Goal: Task Accomplishment & Management: Manage account settings

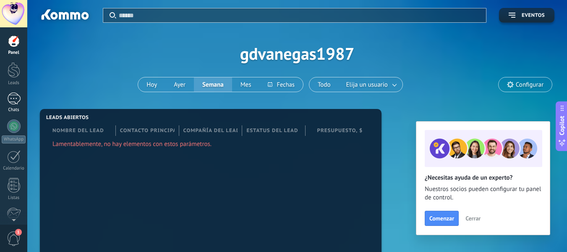
click at [13, 100] on div at bounding box center [13, 98] width 13 height 12
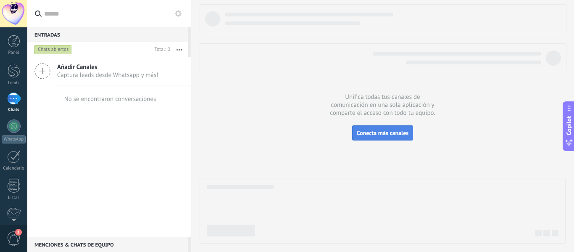
click at [400, 136] on span "Conecta más canales" at bounding box center [383, 133] width 52 height 8
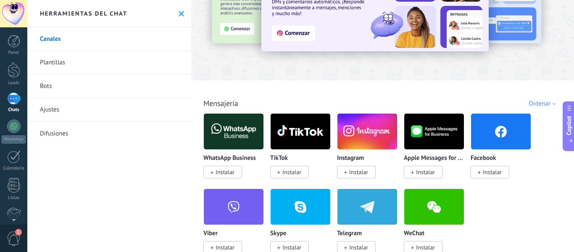
scroll to position [84, 0]
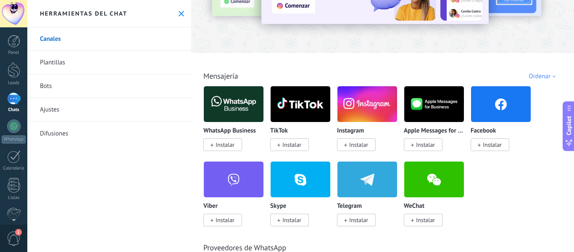
click at [229, 144] on span "Instalar" at bounding box center [224, 145] width 19 height 8
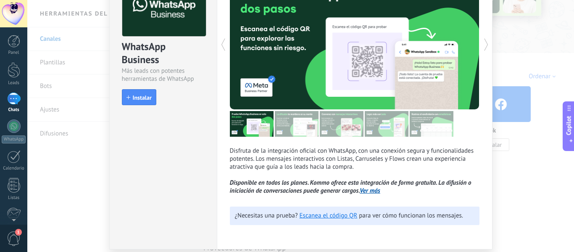
scroll to position [50, 0]
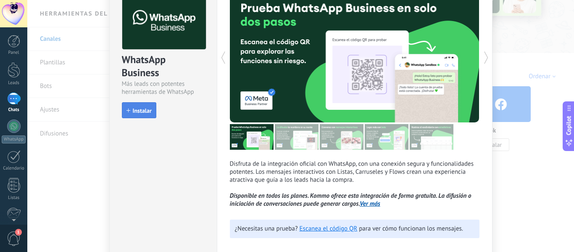
click at [144, 111] on span "Instalar" at bounding box center [142, 111] width 19 height 6
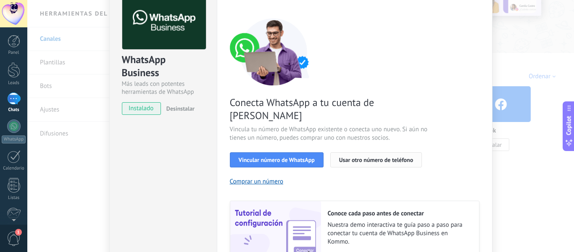
click at [362, 157] on span "Usar otro número de teléfono" at bounding box center [376, 160] width 74 height 6
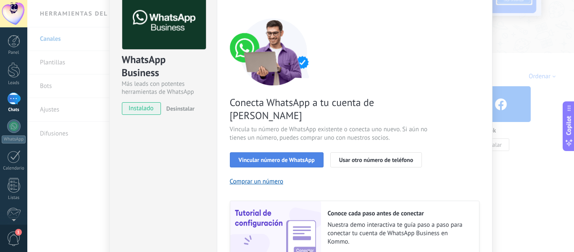
click at [281, 157] on span "Vincular número de WhatsApp" at bounding box center [277, 160] width 76 height 6
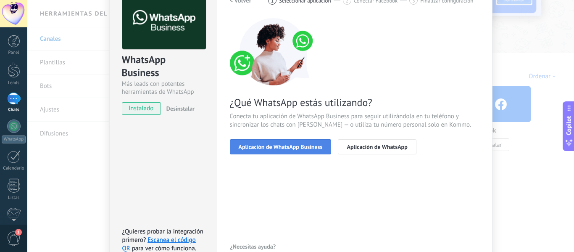
click at [311, 148] on span "Aplicación de WhatsApp Business" at bounding box center [281, 147] width 84 height 6
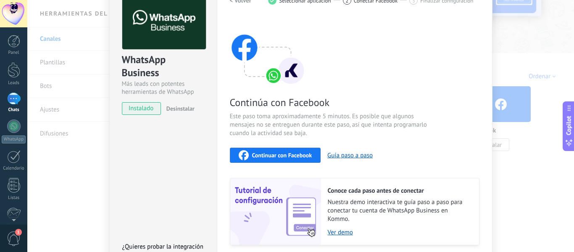
click at [301, 155] on span "Continuar con Facebook" at bounding box center [282, 155] width 60 height 6
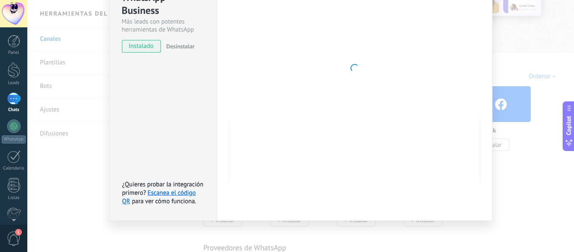
scroll to position [0, 0]
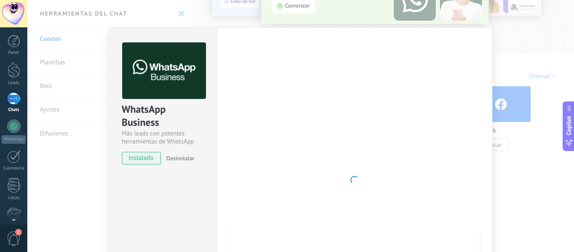
click at [315, 150] on div at bounding box center [354, 179] width 249 height 275
click at [134, 158] on span "instalado" at bounding box center [141, 158] width 38 height 13
click at [136, 156] on span "instalado" at bounding box center [141, 158] width 38 height 13
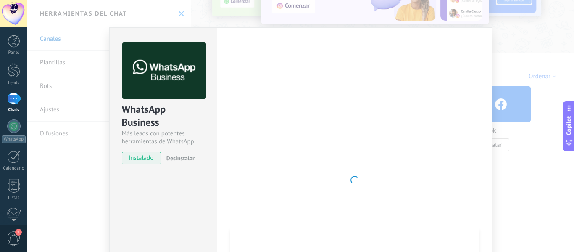
click at [509, 181] on div "WhatsApp Business Más leads con potentes herramientas de WhatsApp instalado Des…" at bounding box center [300, 126] width 546 height 252
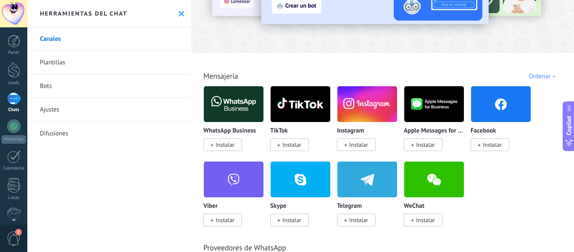
click at [296, 145] on span "Instalar" at bounding box center [291, 145] width 19 height 8
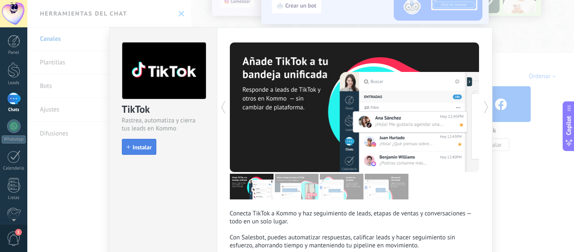
click at [134, 147] on span "Instalar" at bounding box center [142, 147] width 19 height 6
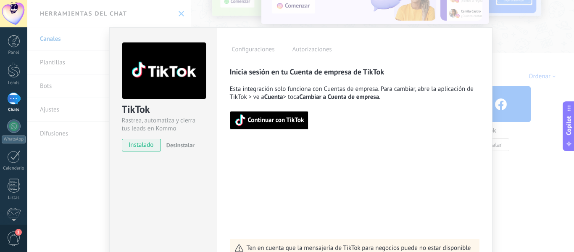
click at [288, 120] on span "Continuar con TikTok" at bounding box center [276, 120] width 56 height 6
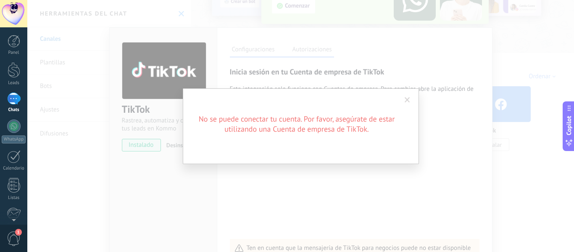
click at [409, 100] on span at bounding box center [406, 100] width 5 height 6
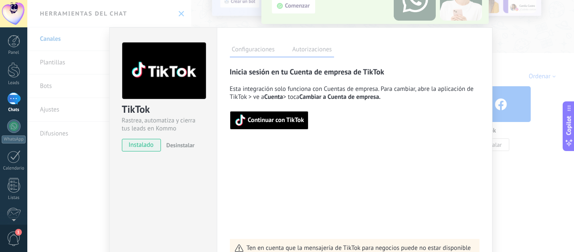
click at [505, 62] on div "TikTok Rastrea, automatiza y cierra tus leads en Kommo instalado Desinstalar Co…" at bounding box center [300, 126] width 546 height 252
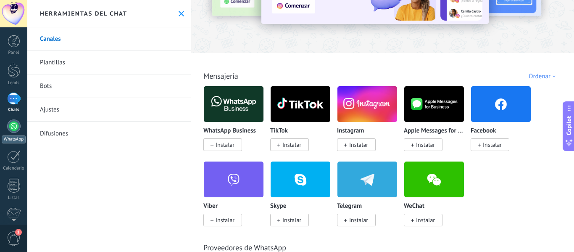
click at [12, 122] on div at bounding box center [13, 125] width 13 height 13
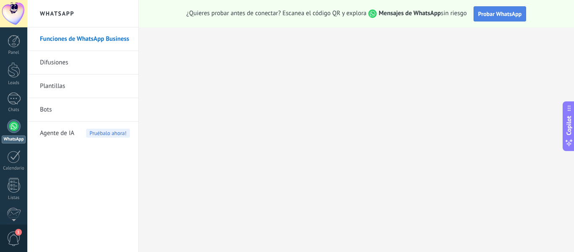
click at [514, 16] on span "Probar WhatsApp" at bounding box center [500, 14] width 44 height 8
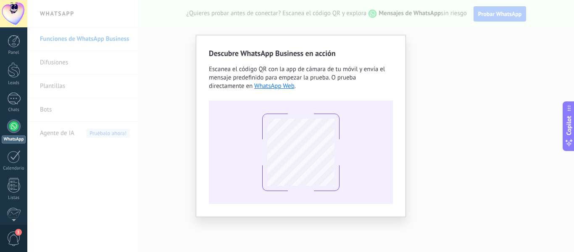
click at [432, 59] on div "Descubre WhatsApp Business en acción Escanea el código QR con la app de cámara …" at bounding box center [300, 126] width 546 height 252
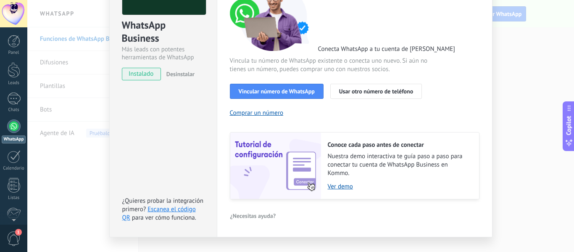
scroll to position [100, 0]
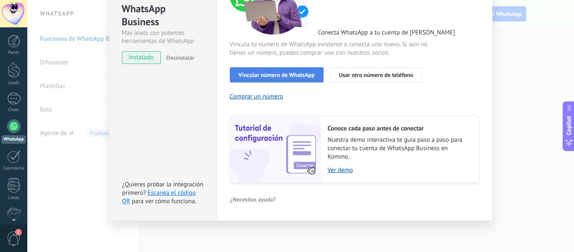
click at [280, 74] on span "Vincular número de WhatsApp" at bounding box center [277, 75] width 76 height 6
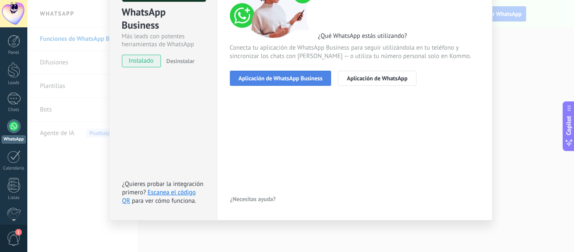
click at [302, 80] on span "Aplicación de WhatsApp Business" at bounding box center [281, 78] width 84 height 6
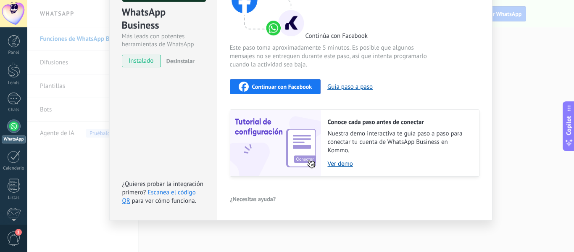
click at [302, 86] on span "Continuar con Facebook" at bounding box center [282, 87] width 60 height 6
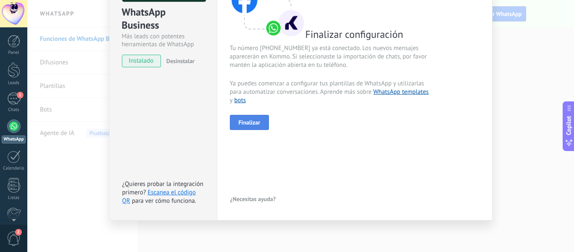
click at [253, 119] on span "Finalizar" at bounding box center [250, 122] width 22 height 6
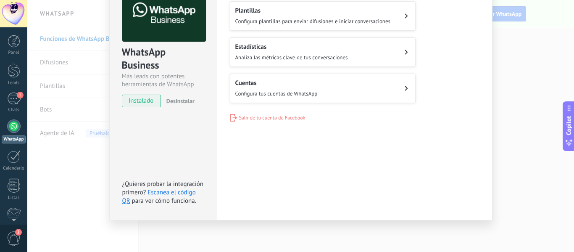
scroll to position [15, 0]
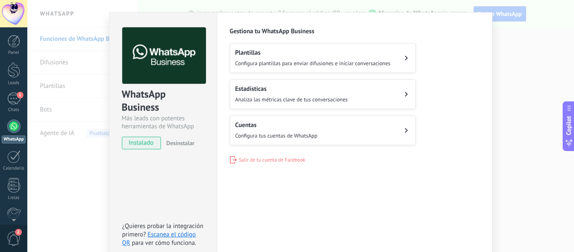
click at [394, 56] on button "Plantillas Configura plantillas para enviar difusiones e iniciar conversaciones" at bounding box center [323, 57] width 186 height 29
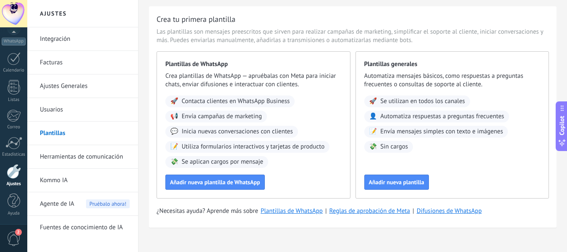
scroll to position [32, 0]
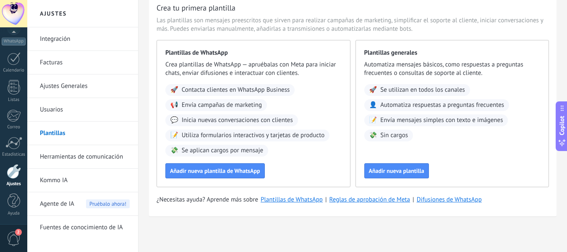
click at [89, 39] on link "Integración" at bounding box center [85, 39] width 90 height 24
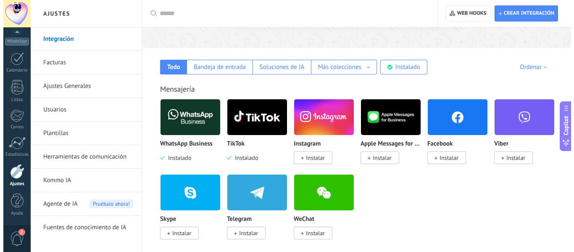
scroll to position [126, 0]
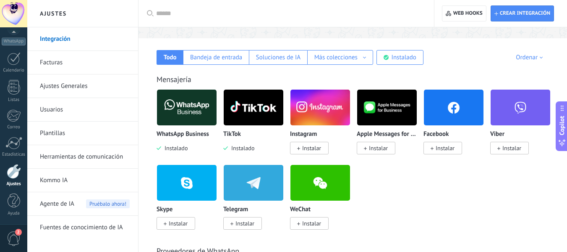
click at [317, 148] on span "Instalar" at bounding box center [311, 148] width 19 height 8
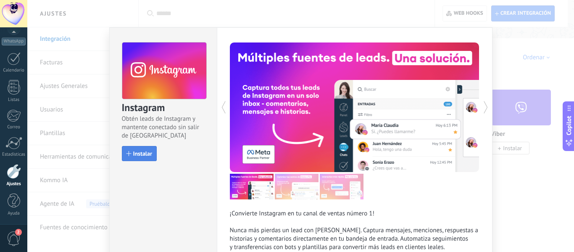
click at [145, 154] on span "Instalar" at bounding box center [142, 153] width 19 height 6
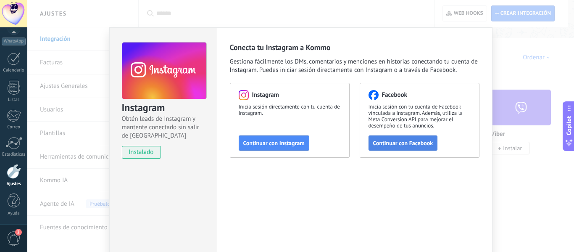
click at [419, 143] on span "Continuar con Facebook" at bounding box center [403, 143] width 60 height 6
click at [295, 141] on span "Continuar con Instagram" at bounding box center [273, 143] width 61 height 6
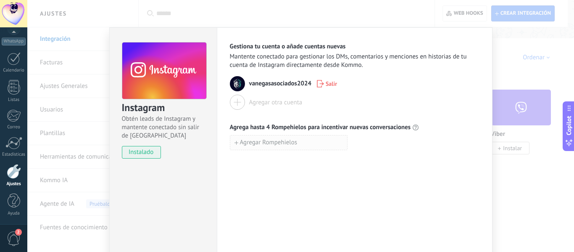
click at [320, 145] on button "Agregar Rompehielos" at bounding box center [289, 142] width 118 height 15
type input "**********"
click at [368, 155] on div "Agregar Rompehielos" at bounding box center [354, 160] width 249 height 15
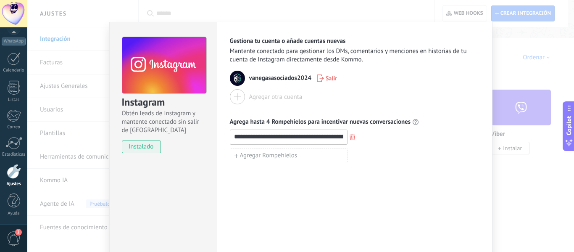
scroll to position [0, 0]
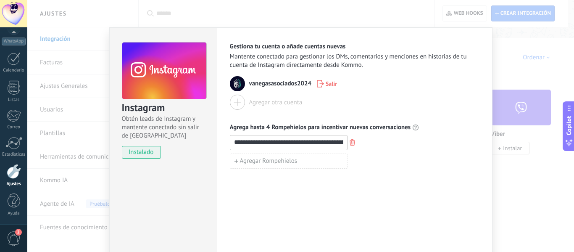
click at [534, 176] on div "**********" at bounding box center [300, 126] width 546 height 252
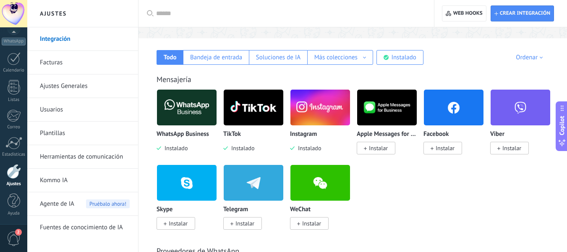
click at [450, 148] on span "Instalar" at bounding box center [445, 148] width 19 height 8
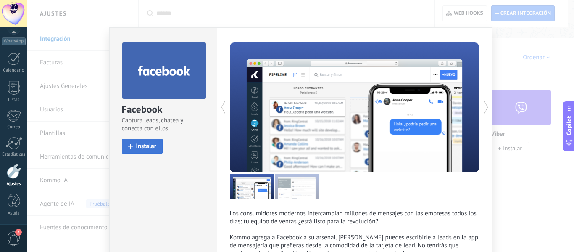
click at [150, 145] on span "Instalar" at bounding box center [146, 146] width 21 height 6
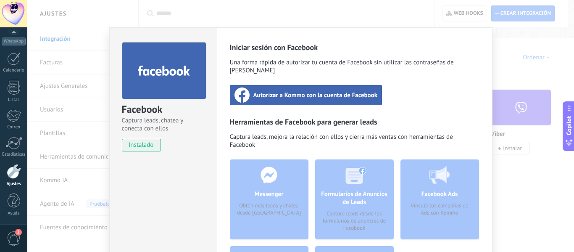
click at [366, 91] on div "Autorizar a Kommo con la cuenta de Facebook" at bounding box center [306, 95] width 152 height 20
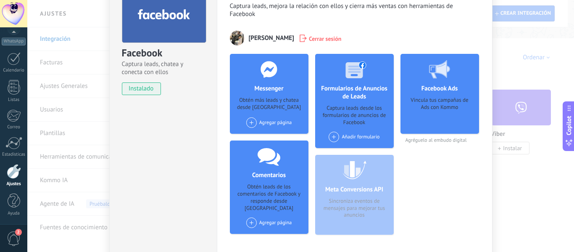
scroll to position [42, 0]
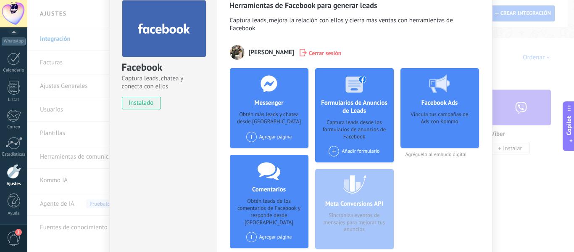
click at [249, 138] on span at bounding box center [251, 136] width 10 height 10
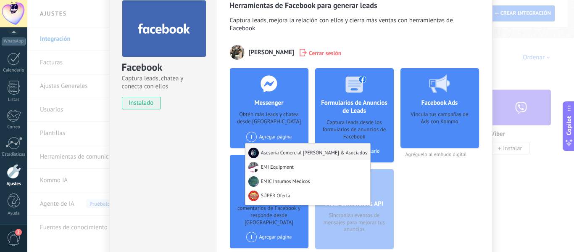
click at [272, 151] on div "Asesoría Comercial [PERSON_NAME] & Asociados" at bounding box center [307, 151] width 125 height 16
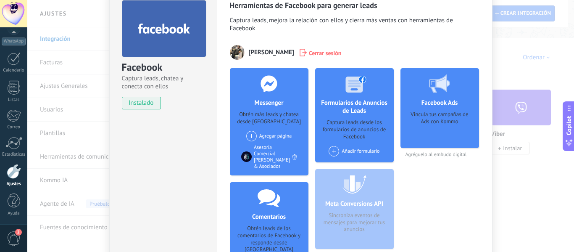
click at [248, 135] on span at bounding box center [251, 136] width 10 height 10
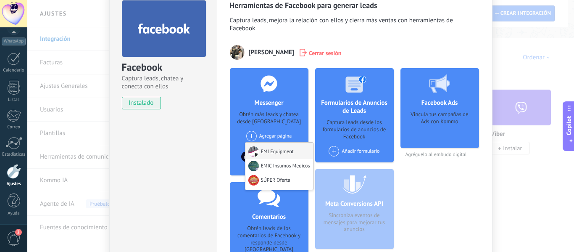
click at [263, 153] on div "EMI Equipment" at bounding box center [279, 150] width 68 height 16
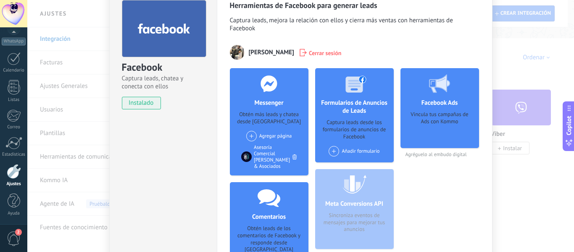
click at [249, 136] on span at bounding box center [251, 136] width 10 height 10
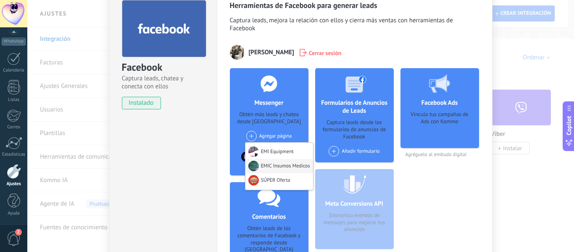
click at [267, 167] on div "EMIC Insumos Medicos" at bounding box center [279, 166] width 68 height 14
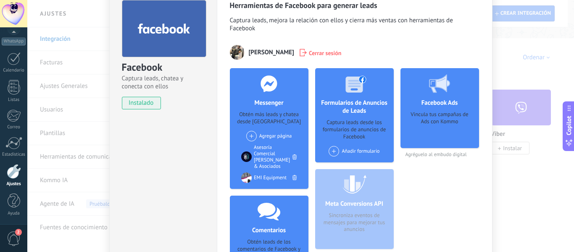
click at [252, 136] on span at bounding box center [251, 136] width 10 height 10
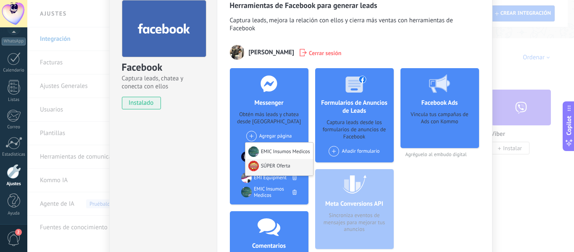
click at [267, 167] on div "SÚPER Oferta" at bounding box center [279, 167] width 68 height 16
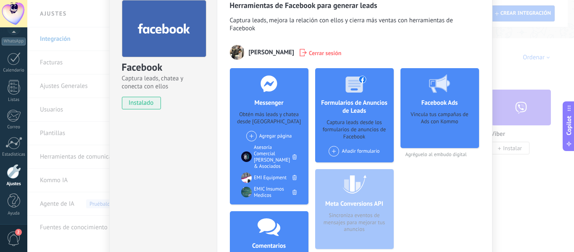
click at [331, 150] on span at bounding box center [333, 151] width 10 height 10
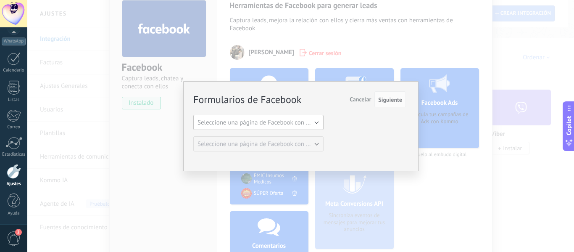
click at [312, 123] on span "Seleccione una página de Facebook con formas" at bounding box center [260, 122] width 127 height 8
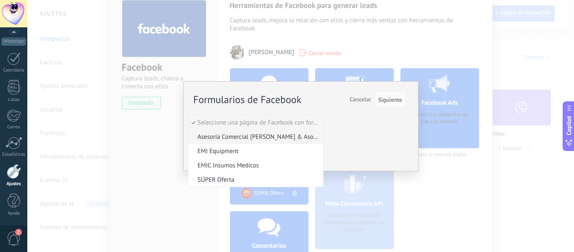
click at [295, 137] on span "Asesoría Comercial [PERSON_NAME] & Asociados" at bounding box center [254, 137] width 132 height 8
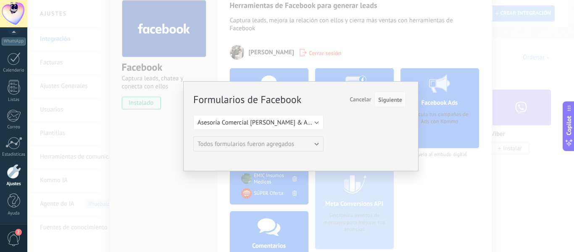
click at [401, 102] on span "Siguiente" at bounding box center [390, 100] width 24 height 6
click at [392, 97] on span "Siguiente" at bounding box center [390, 100] width 24 height 6
click at [316, 123] on button "Asesoría Comercial [PERSON_NAME] & Asociados" at bounding box center [258, 122] width 130 height 15
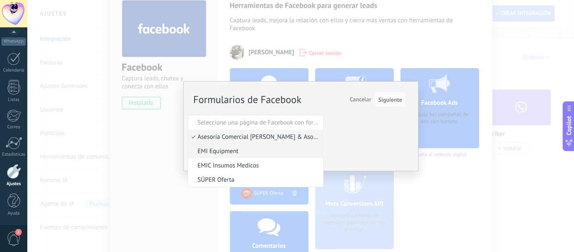
click at [195, 152] on span "EMI Equipment" at bounding box center [254, 151] width 132 height 8
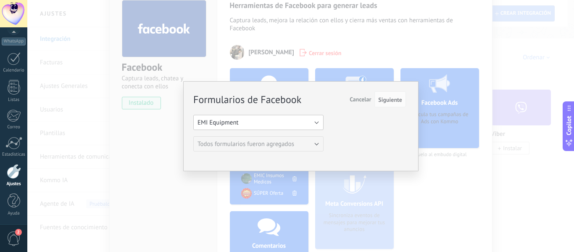
click at [315, 124] on button "EMI Equipment" at bounding box center [258, 122] width 130 height 15
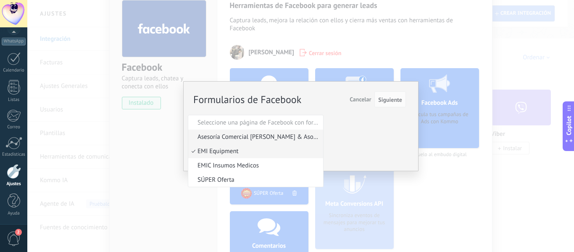
click at [283, 139] on span "Asesoría Comercial [PERSON_NAME] & Asociados" at bounding box center [254, 137] width 132 height 8
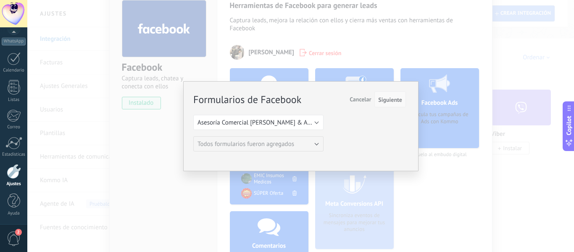
click at [396, 97] on span "Siguiente" at bounding box center [390, 100] width 24 height 6
click at [394, 101] on span "Siguiente" at bounding box center [390, 100] width 24 height 6
click at [363, 97] on span "Cancelar" at bounding box center [359, 99] width 21 height 8
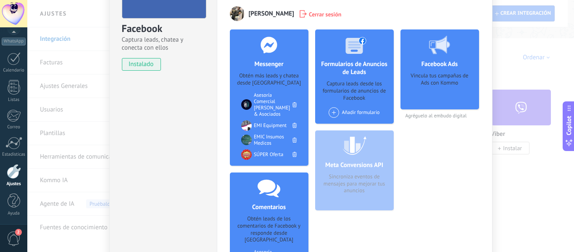
scroll to position [39, 0]
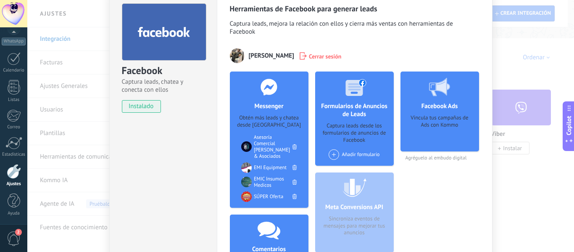
click at [526, 178] on div "Facebook Captura leads, chatea y conecta con ellos instalado Desinstalar Herram…" at bounding box center [300, 126] width 546 height 252
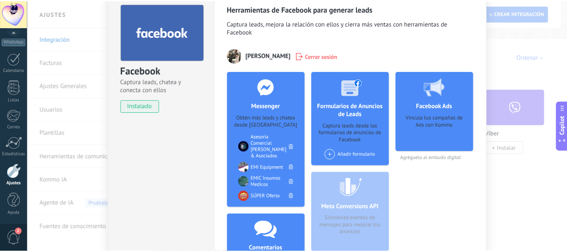
scroll to position [0, 0]
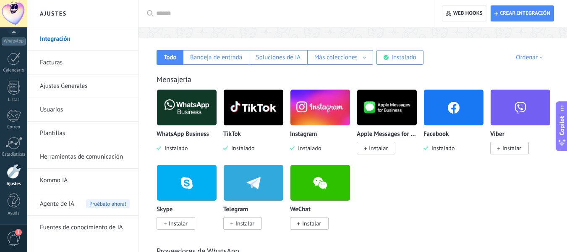
click at [196, 110] on img at bounding box center [187, 107] width 60 height 41
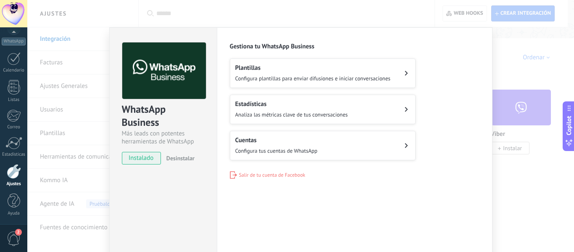
click at [354, 136] on button "Cuentas Configura tus cuentas de WhatsApp" at bounding box center [323, 145] width 186 height 29
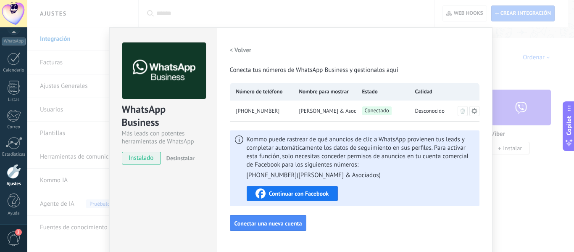
click at [319, 192] on span "Continuar con Facebook" at bounding box center [299, 193] width 60 height 6
click at [316, 194] on span "Continuar con Facebook" at bounding box center [299, 193] width 60 height 6
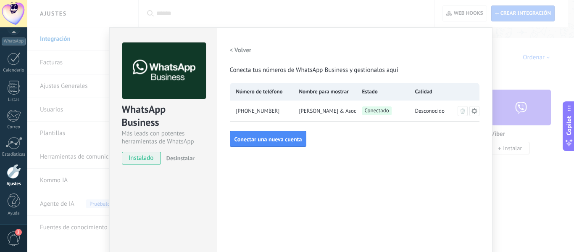
click at [82, 41] on div "WhatsApp Business Más leads con potentes herramientas de WhatsApp instalado Des…" at bounding box center [300, 126] width 546 height 252
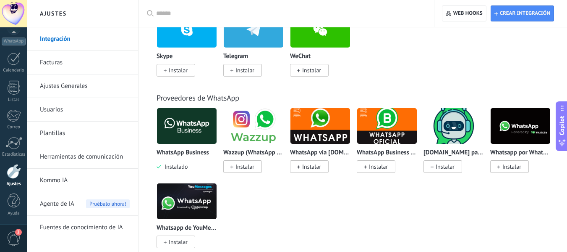
scroll to position [294, 0]
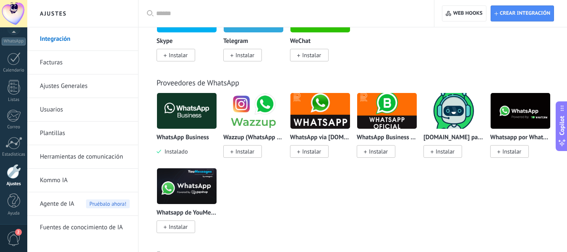
click at [103, 181] on link "Kommo IA" at bounding box center [85, 180] width 90 height 24
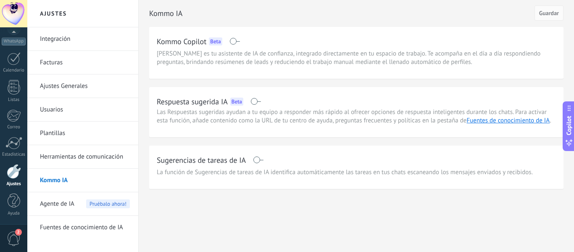
click at [256, 103] on span at bounding box center [255, 101] width 10 height 7
click at [258, 159] on span at bounding box center [258, 159] width 10 height 7
click at [351, 176] on span "La función de Sugerencias de tareas de IA identifica automáticamente las tareas…" at bounding box center [345, 172] width 376 height 8
click at [549, 11] on span "Guardar" at bounding box center [549, 13] width 20 height 6
click at [567, 133] on span "Copilot" at bounding box center [568, 124] width 8 height 19
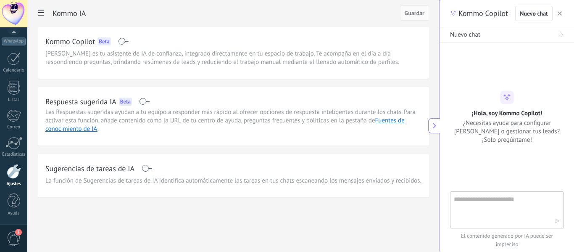
click at [506, 209] on textarea at bounding box center [501, 209] width 94 height 30
click at [553, 202] on div "**********" at bounding box center [507, 209] width 114 height 37
click at [548, 200] on textarea "**********" at bounding box center [501, 209] width 94 height 30
type textarea "**********"
click at [557, 220] on icon "button" at bounding box center [557, 221] width 6 height 6
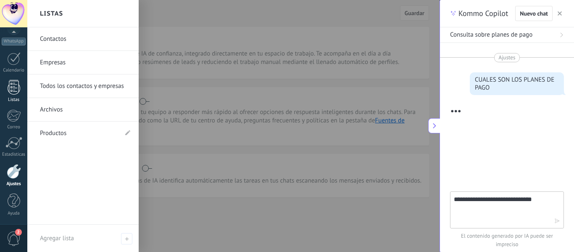
click at [15, 92] on div at bounding box center [14, 87] width 13 height 15
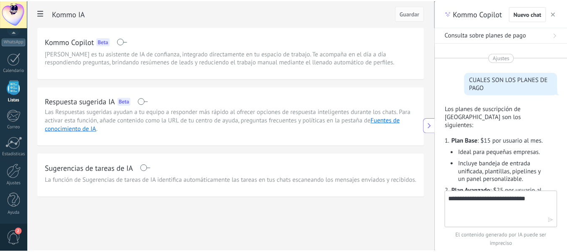
scroll to position [273, 0]
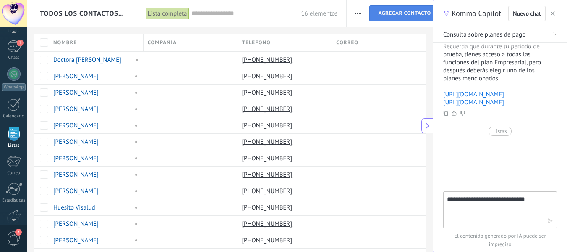
click at [398, 13] on span "Agregar contacto" at bounding box center [405, 13] width 52 height 15
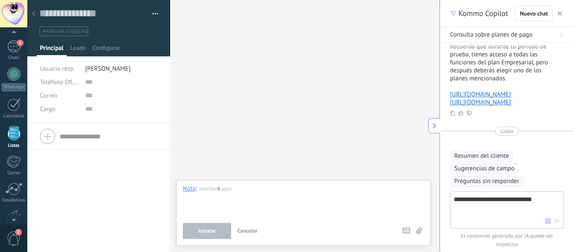
click at [36, 13] on div at bounding box center [34, 14] width 12 height 16
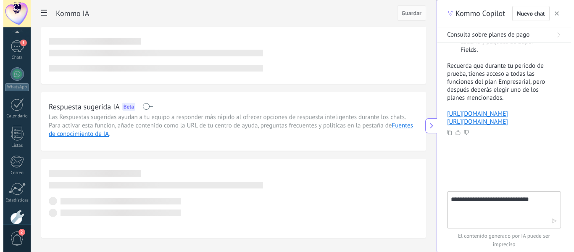
scroll to position [98, 0]
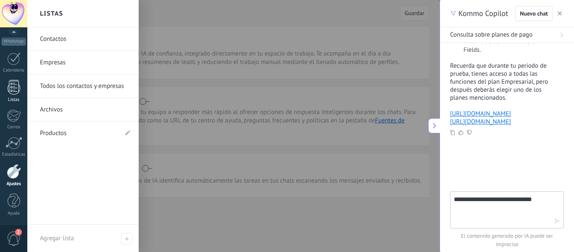
click at [14, 89] on div at bounding box center [14, 87] width 13 height 15
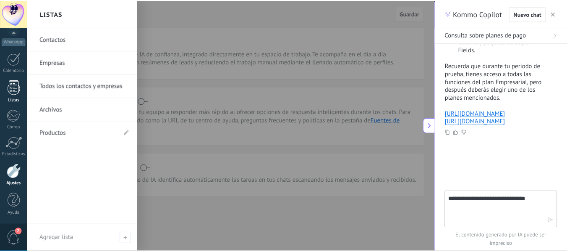
scroll to position [273, 0]
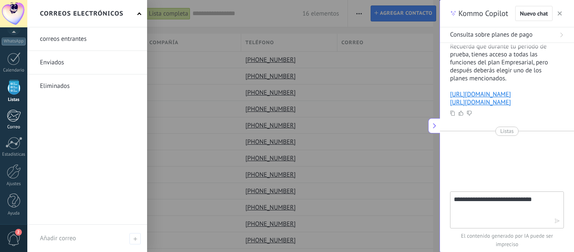
click at [16, 119] on div at bounding box center [14, 115] width 14 height 13
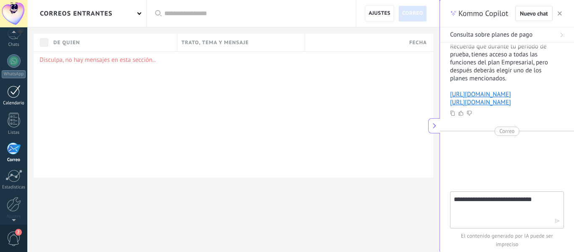
scroll to position [84, 0]
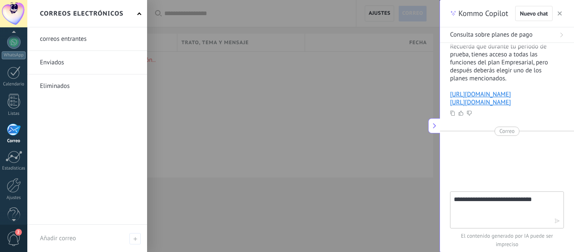
click at [13, 131] on div at bounding box center [14, 129] width 14 height 13
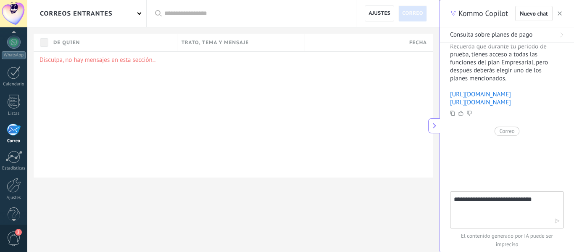
scroll to position [81, 0]
click at [137, 13] on div "correos entrantes" at bounding box center [86, 13] width 119 height 27
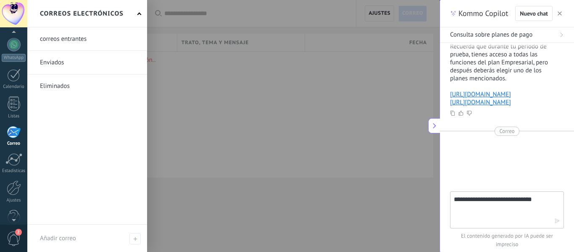
click at [79, 39] on link at bounding box center [87, 38] width 120 height 23
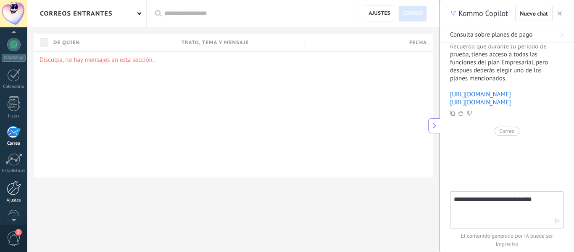
click at [14, 188] on div at bounding box center [14, 187] width 14 height 15
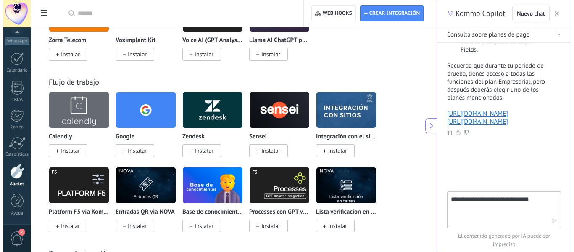
scroll to position [1344, 0]
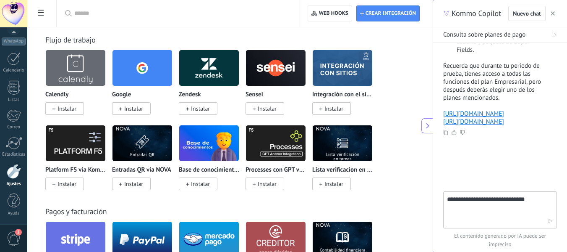
click at [138, 109] on span "Instalar" at bounding box center [133, 109] width 19 height 8
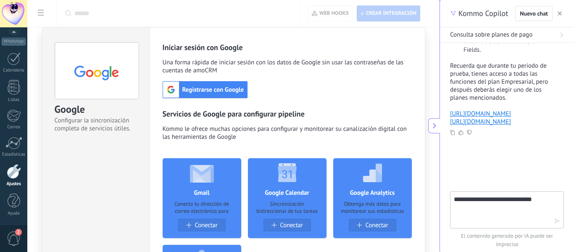
click at [228, 92] on span "Registrarse con Google" at bounding box center [213, 90] width 68 height 8
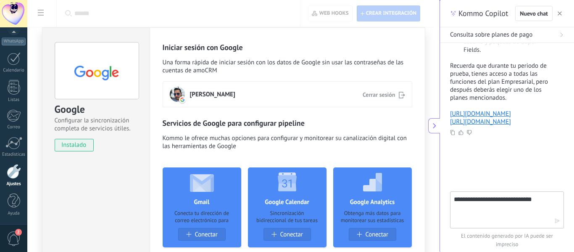
scroll to position [42, 0]
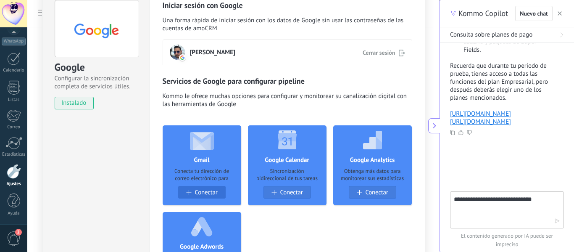
click at [212, 191] on span "Conectar" at bounding box center [205, 192] width 23 height 7
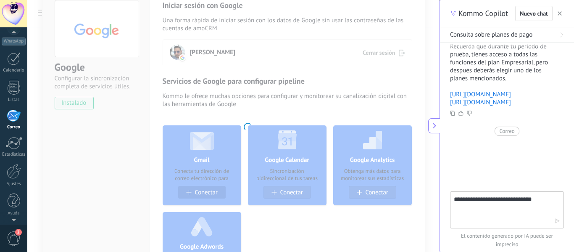
scroll to position [81, 0]
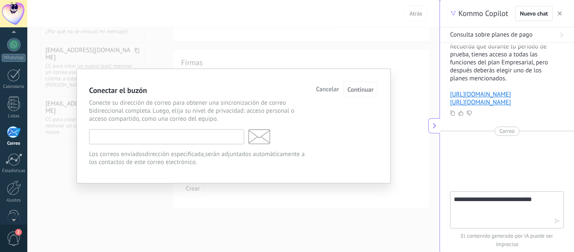
click at [217, 141] on input "text" at bounding box center [166, 136] width 155 height 15
type input "**********"
click at [361, 89] on span "Continuar" at bounding box center [360, 90] width 26 height 8
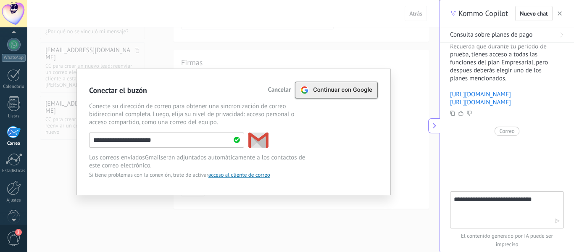
click at [352, 94] on div "Continuar con Google" at bounding box center [336, 90] width 72 height 16
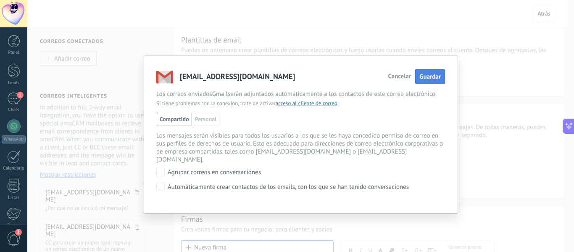
click at [435, 73] on span "Guardar" at bounding box center [429, 77] width 21 height 8
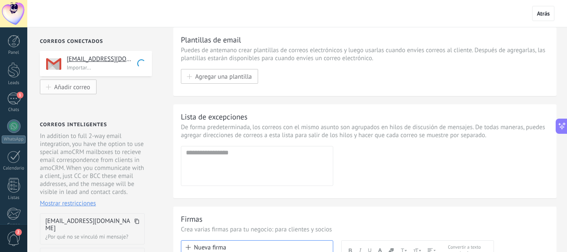
click at [83, 90] on span "Añadir correo" at bounding box center [72, 86] width 36 height 7
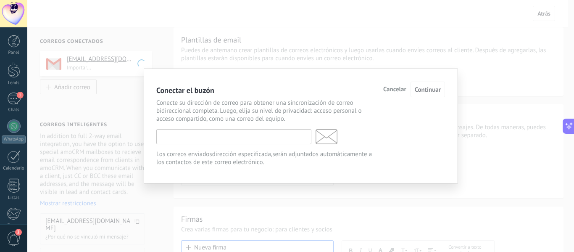
click at [238, 134] on input "text" at bounding box center [233, 136] width 155 height 15
paste input "**********"
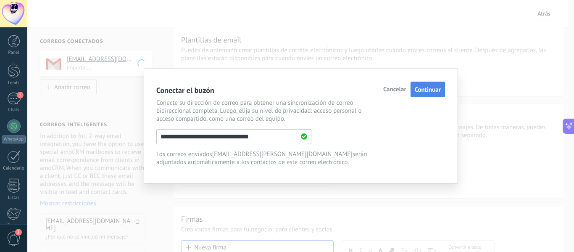
type input "**********"
click at [435, 89] on span "Continuar" at bounding box center [427, 90] width 26 height 8
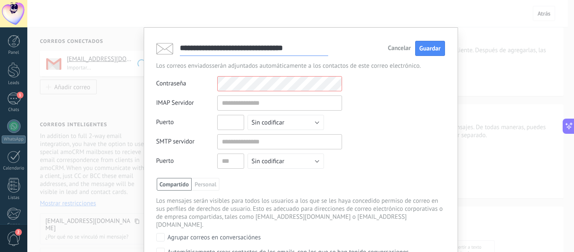
click at [239, 124] on input "text" at bounding box center [230, 122] width 27 height 15
click at [350, 160] on div "IMAP Servidor Puerto Sin codificar SSL STARTTLS TLS Sin codificar SMTP servidor…" at bounding box center [300, 133] width 288 height 77
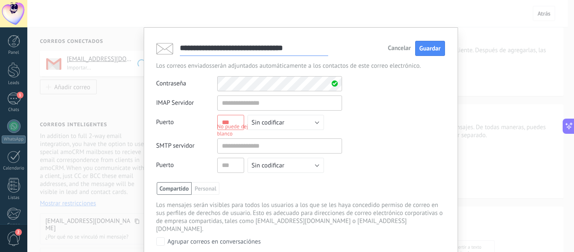
click at [237, 124] on div "No puede dejar el puerto IMAP en blanco" at bounding box center [265, 130] width 96 height 14
click at [292, 122] on button "Sin codificar" at bounding box center [285, 122] width 76 height 15
drag, startPoint x: 284, startPoint y: 136, endPoint x: 294, endPoint y: 135, distance: 10.2
click at [285, 136] on span "SSL" at bounding box center [281, 137] width 79 height 8
click at [391, 126] on div "IMAP Servidor Puerto No puede dejar el puerto IMAP en blanco Sin codificar SSL …" at bounding box center [300, 135] width 288 height 81
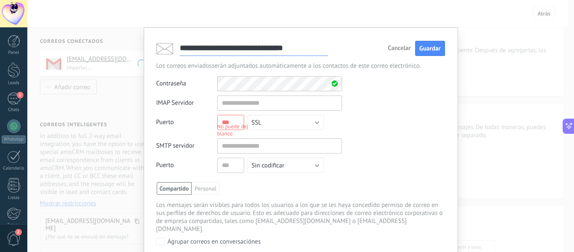
click at [235, 124] on div "No puede dejar el puerto IMAP en blanco" at bounding box center [265, 130] width 96 height 14
drag, startPoint x: 235, startPoint y: 124, endPoint x: 214, endPoint y: 127, distance: 21.3
click at [215, 127] on div "Puerto No puede dejar el puerto IMAP en blanco Sin codificar SSL STARTTLS TLS S…" at bounding box center [249, 124] width 186 height 19
click at [262, 147] on input "text" at bounding box center [279, 145] width 125 height 15
click at [290, 103] on input "text" at bounding box center [279, 102] width 125 height 15
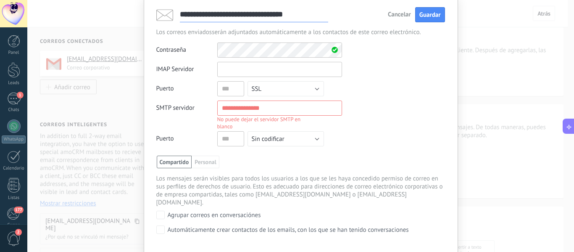
scroll to position [19, 0]
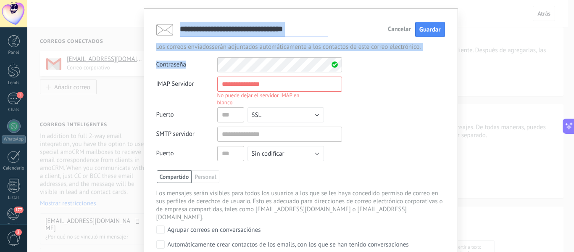
drag, startPoint x: 346, startPoint y: 24, endPoint x: 267, endPoint y: 55, distance: 84.7
click at [267, 55] on div "**********" at bounding box center [300, 141] width 288 height 241
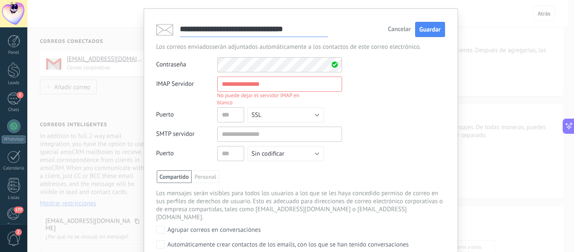
click at [263, 86] on input "text" at bounding box center [279, 83] width 125 height 15
click at [499, 100] on div "**********" at bounding box center [300, 126] width 546 height 252
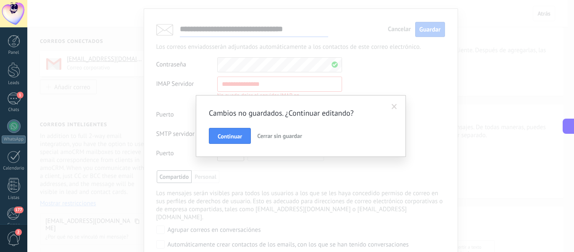
click at [264, 90] on div "Cambios no guardados. ¿Continuar editando? Continuar Cerrar sin guardar" at bounding box center [300, 126] width 546 height 252
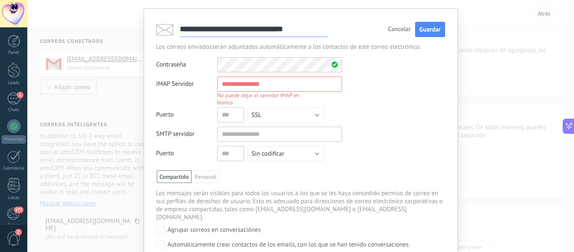
click at [269, 85] on input "text" at bounding box center [279, 83] width 125 height 15
paste input "**********"
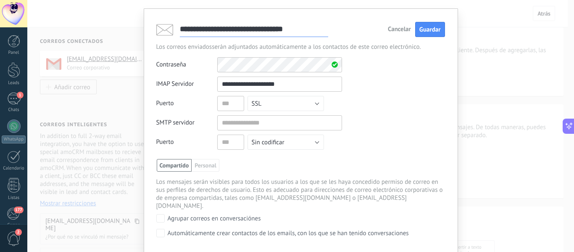
type input "**********"
click at [220, 106] on input "text" at bounding box center [230, 103] width 27 height 15
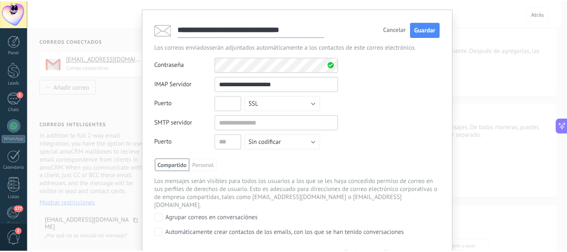
scroll to position [0, 0]
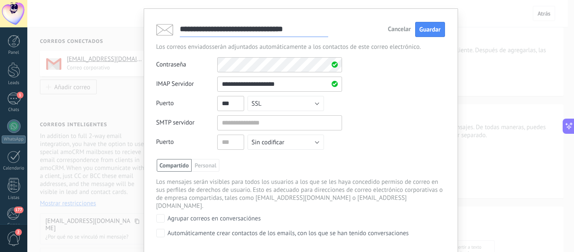
type input "***"
click at [230, 125] on input "text" at bounding box center [279, 122] width 125 height 15
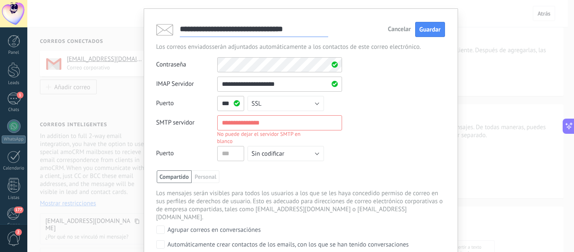
paste input "**********"
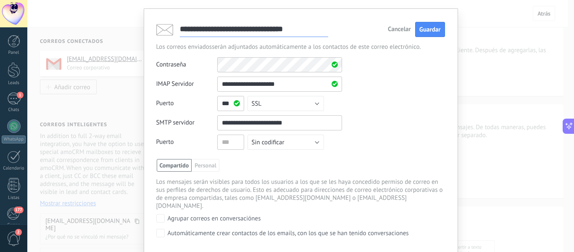
type input "**********"
click at [221, 143] on input "text" at bounding box center [230, 141] width 27 height 15
type input "***"
click at [308, 142] on button "Sin codificar" at bounding box center [285, 141] width 76 height 15
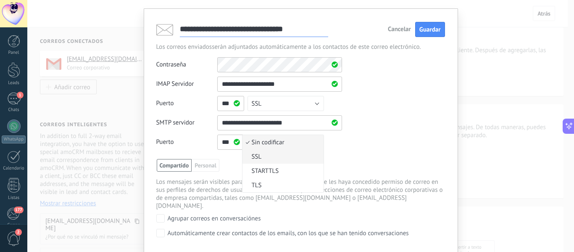
click at [297, 154] on span "SSL" at bounding box center [281, 156] width 79 height 8
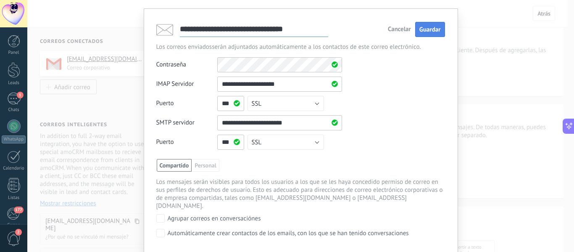
click at [433, 27] on span "Guardar" at bounding box center [429, 30] width 21 height 8
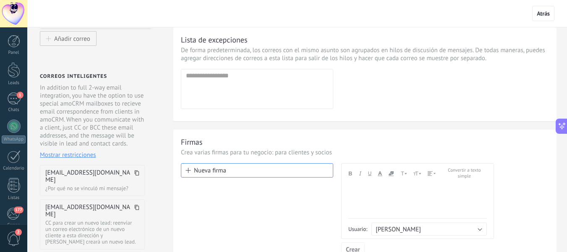
scroll to position [84, 0]
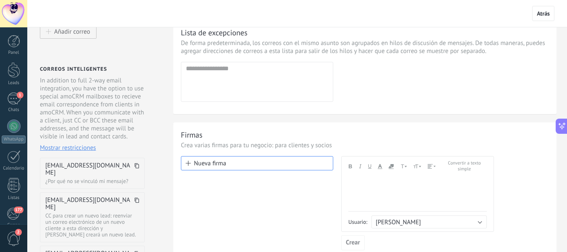
click at [212, 162] on button "Nueva firma" at bounding box center [257, 163] width 152 height 14
click at [383, 182] on div at bounding box center [418, 180] width 139 height 8
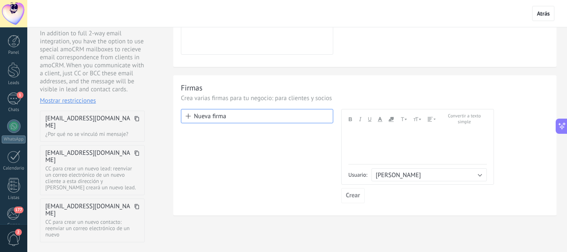
scroll to position [116, 0]
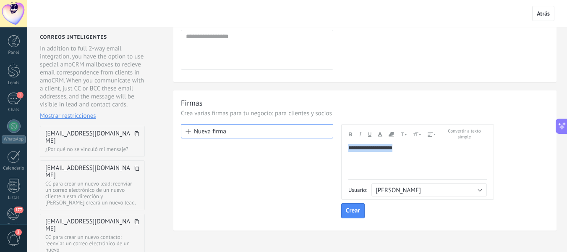
drag, startPoint x: 403, startPoint y: 149, endPoint x: 348, endPoint y: 151, distance: 54.6
click at [348, 151] on div "**********" at bounding box center [417, 162] width 153 height 76
click at [406, 134] on icon "button" at bounding box center [403, 134] width 7 height 6
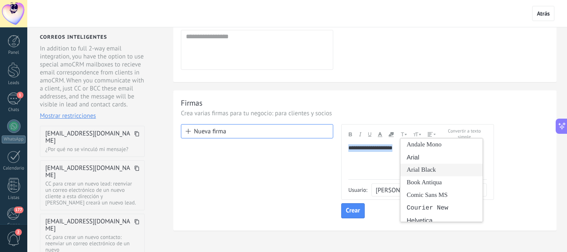
click at [422, 169] on div "Arial Black" at bounding box center [442, 169] width 82 height 13
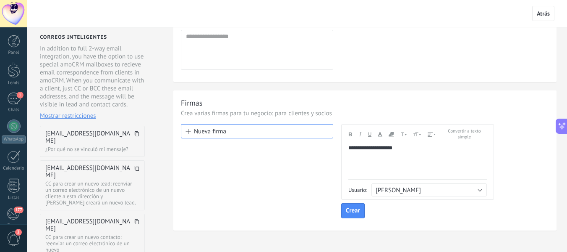
click at [405, 135] on icon "button" at bounding box center [403, 134] width 7 height 6
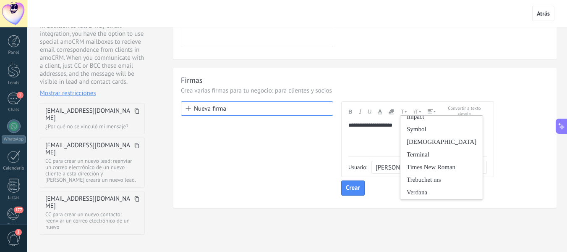
scroll to position [158, 0]
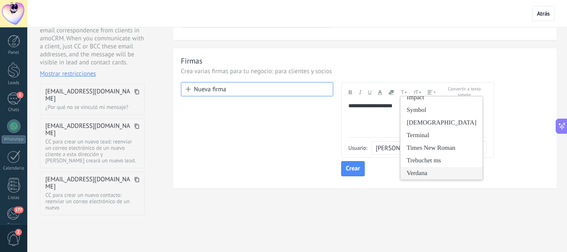
click at [431, 171] on div "Verdana" at bounding box center [442, 173] width 82 height 13
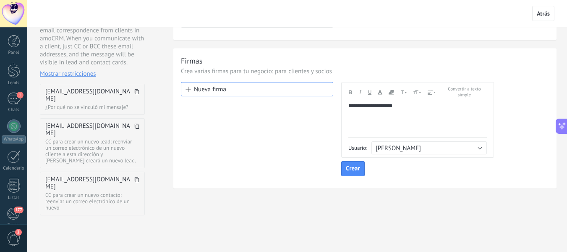
click at [414, 111] on div at bounding box center [418, 114] width 139 height 8
drag, startPoint x: 413, startPoint y: 107, endPoint x: 348, endPoint y: 110, distance: 64.8
click at [348, 110] on div "**********" at bounding box center [417, 120] width 153 height 76
click at [419, 94] on icon "button" at bounding box center [418, 92] width 8 height 6
click at [425, 139] on div "11" at bounding box center [425, 140] width 22 height 13
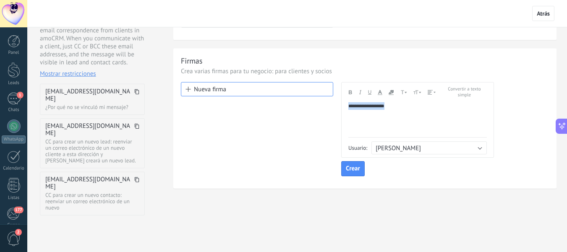
click at [419, 93] on icon "button" at bounding box center [418, 92] width 8 height 6
click at [426, 166] on div "14" at bounding box center [425, 165] width 22 height 13
click at [419, 93] on icon "button" at bounding box center [418, 92] width 8 height 6
click at [424, 176] on div "16" at bounding box center [425, 178] width 22 height 13
click at [437, 111] on div at bounding box center [418, 115] width 139 height 8
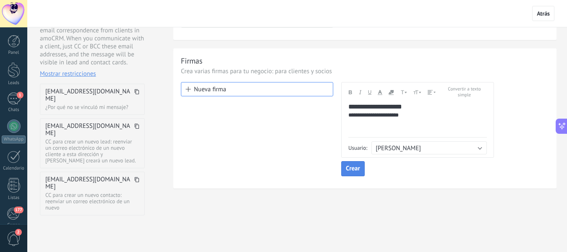
click at [356, 166] on span "Crear" at bounding box center [353, 168] width 14 height 6
click at [215, 91] on button "Nueva firma" at bounding box center [257, 89] width 152 height 14
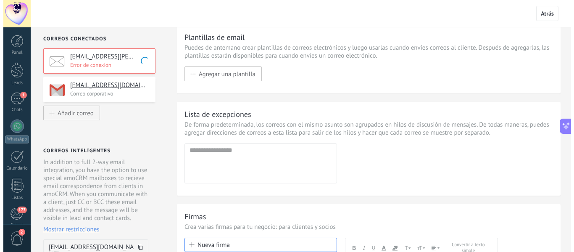
scroll to position [0, 0]
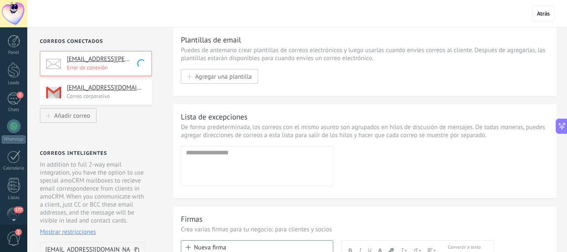
click at [102, 66] on p "Error de conexión" at bounding box center [107, 67] width 80 height 7
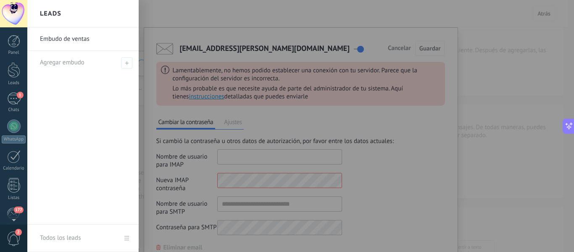
type input "**********"
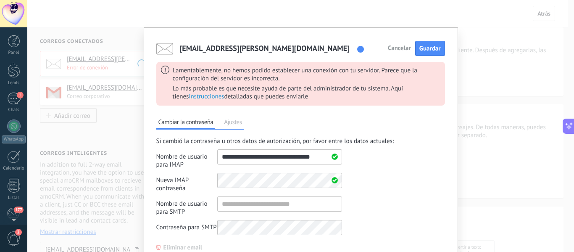
scroll to position [42, 0]
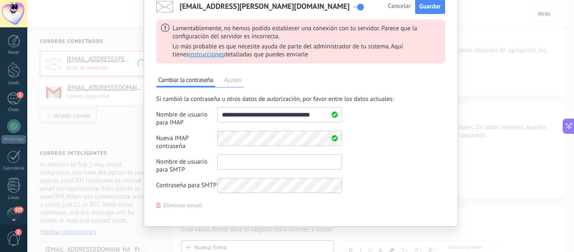
click at [231, 162] on input "shared" at bounding box center [279, 161] width 125 height 15
click at [236, 82] on span "Ajustes" at bounding box center [233, 81] width 22 height 12
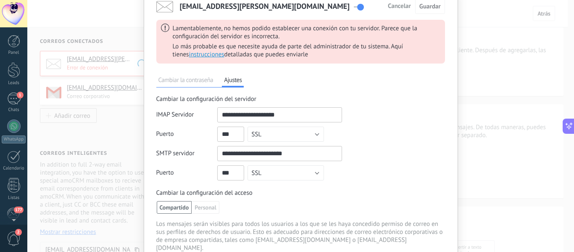
click at [178, 84] on span "Cambiar la contraseña" at bounding box center [185, 81] width 59 height 12
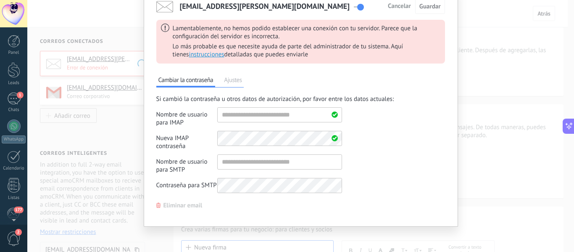
click at [231, 83] on span "Ajustes" at bounding box center [233, 81] width 22 height 12
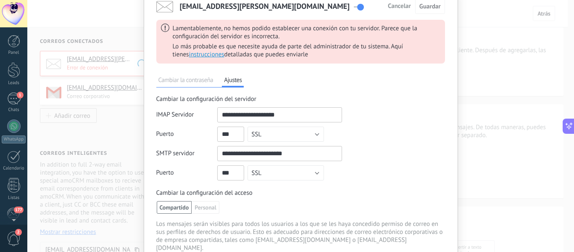
click at [182, 83] on span "Cambiar la contraseña" at bounding box center [185, 81] width 59 height 12
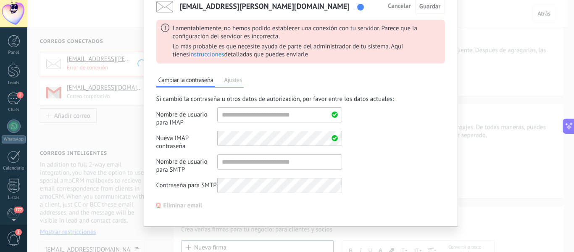
click at [400, 6] on span "Cancelar" at bounding box center [399, 6] width 23 height 6
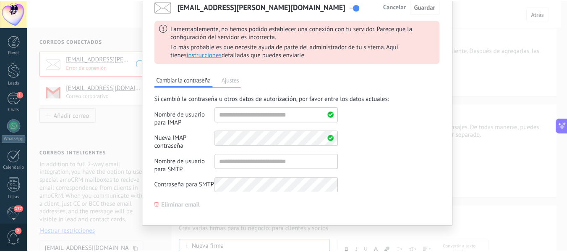
scroll to position [0, 0]
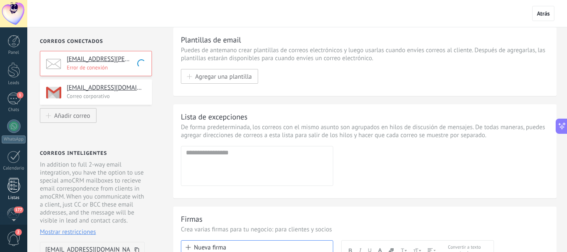
click at [16, 189] on div at bounding box center [14, 185] width 13 height 15
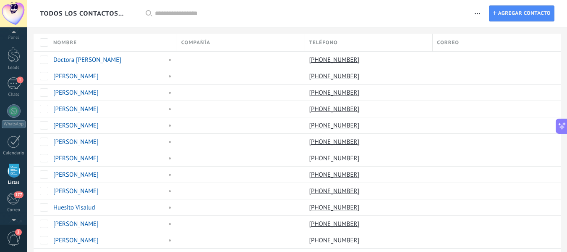
click at [16, 213] on div at bounding box center [13, 218] width 27 height 13
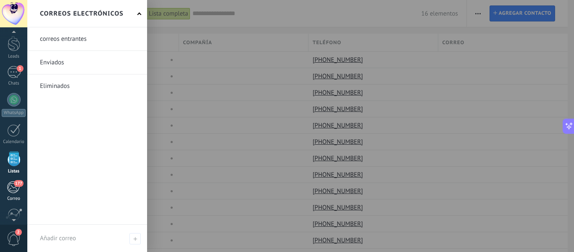
click at [18, 186] on span "177" at bounding box center [19, 183] width 10 height 7
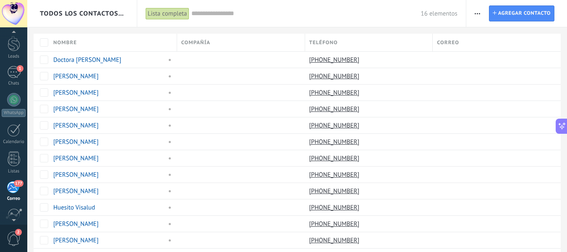
scroll to position [81, 0]
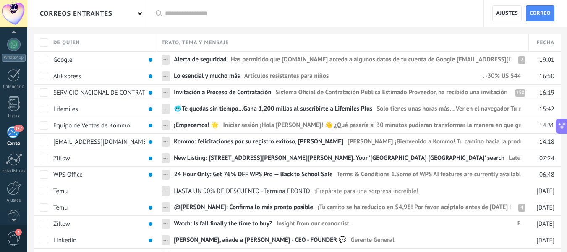
click at [14, 136] on div "177" at bounding box center [14, 132] width 14 height 13
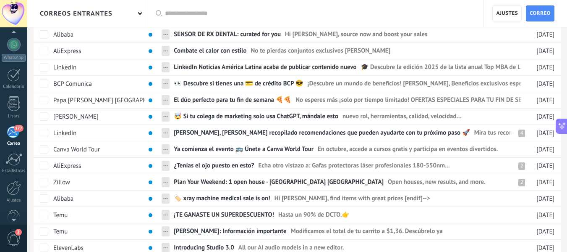
scroll to position [420, 0]
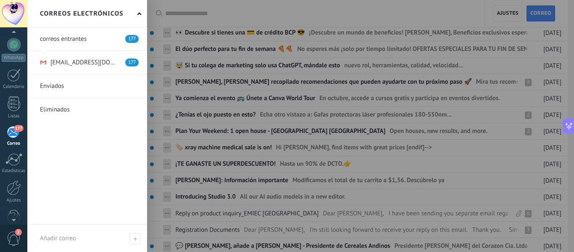
click at [14, 135] on div "177" at bounding box center [14, 132] width 14 height 13
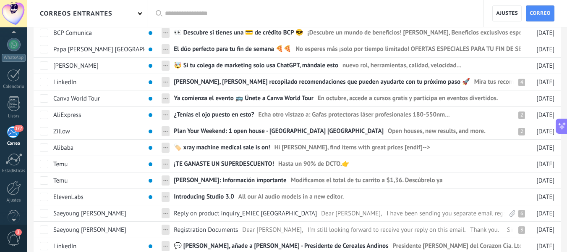
click at [13, 136] on div "177" at bounding box center [14, 132] width 14 height 13
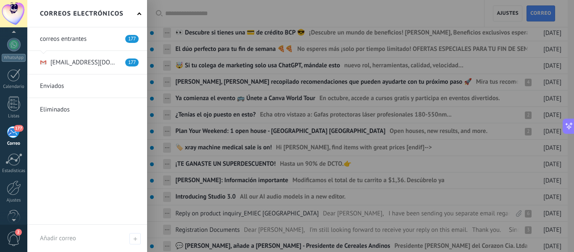
click at [13, 137] on div "177" at bounding box center [14, 132] width 14 height 13
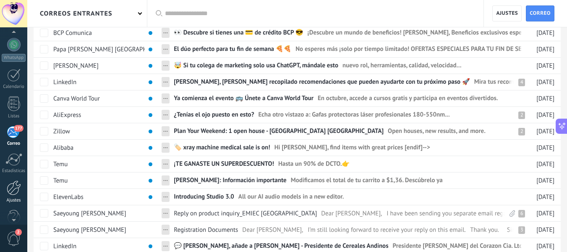
click at [13, 190] on div at bounding box center [14, 187] width 14 height 15
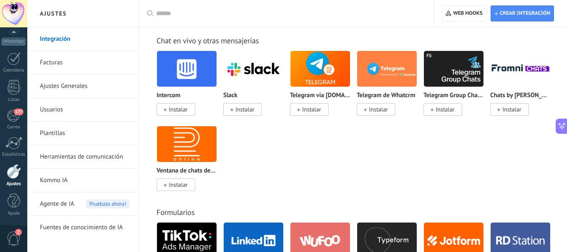
scroll to position [630, 0]
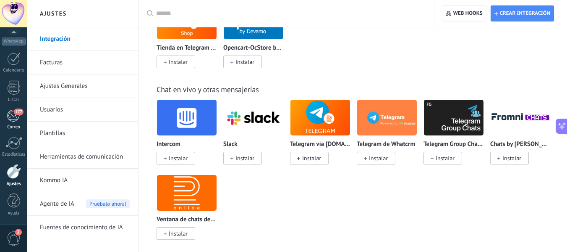
click at [14, 123] on link "177 Correo" at bounding box center [13, 119] width 27 height 21
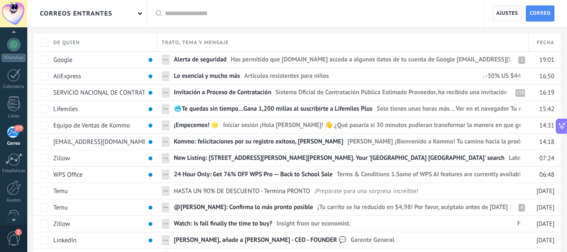
click at [507, 13] on span "Ajustes" at bounding box center [507, 13] width 22 height 15
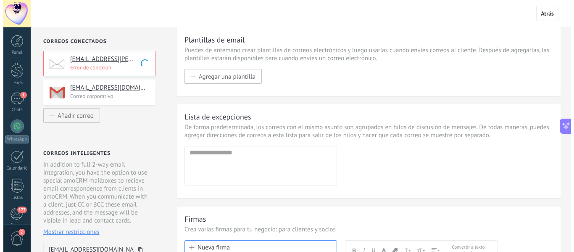
scroll to position [273, 0]
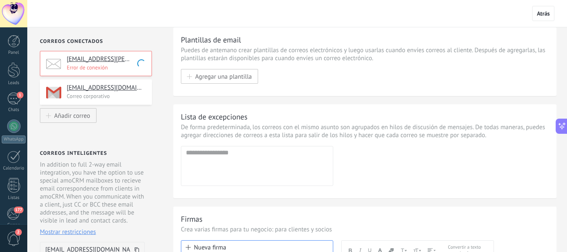
click at [121, 67] on p "Error de conexión" at bounding box center [107, 67] width 80 height 7
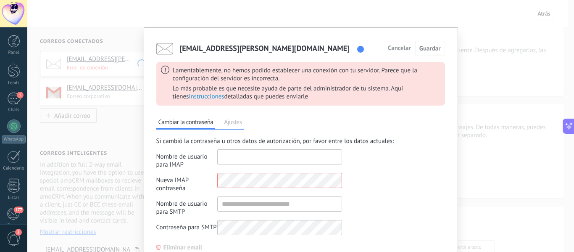
type input "**********"
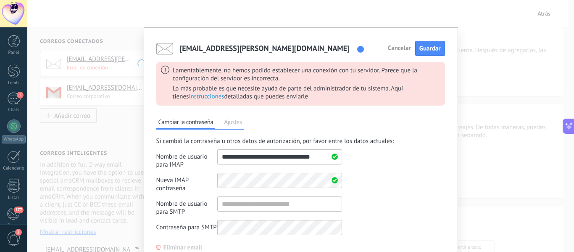
click at [197, 98] on span "instrucciones" at bounding box center [206, 96] width 35 height 8
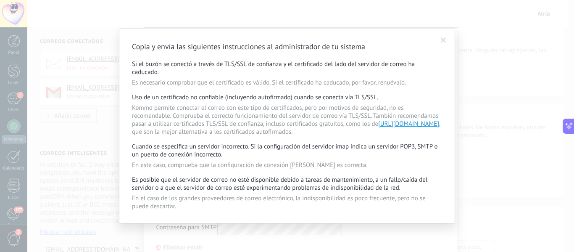
click at [444, 41] on span at bounding box center [443, 40] width 5 height 6
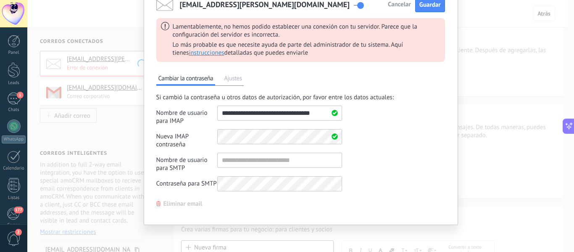
scroll to position [44, 0]
click at [234, 77] on span "Ajustes" at bounding box center [233, 79] width 22 height 12
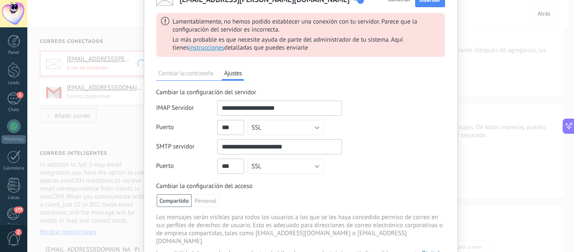
scroll to position [68, 0]
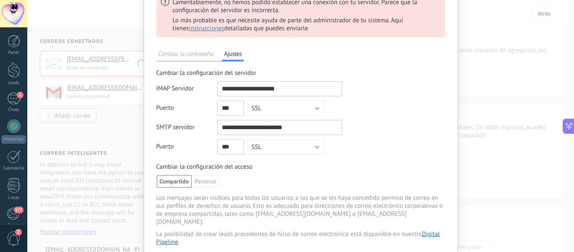
click at [202, 57] on span "Cambiar la contraseña" at bounding box center [185, 55] width 59 height 12
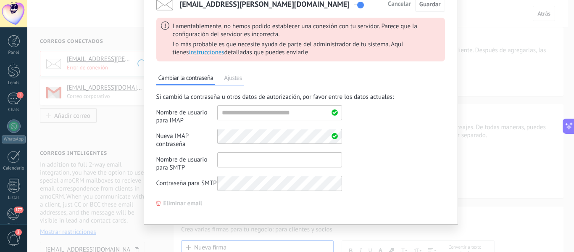
click at [252, 163] on input "shared" at bounding box center [279, 159] width 125 height 15
paste input "**********"
type input "**********"
drag, startPoint x: 292, startPoint y: 160, endPoint x: 209, endPoint y: 166, distance: 83.3
click at [209, 166] on div "Nombre de usuario para SMTP" at bounding box center [249, 161] width 186 height 19
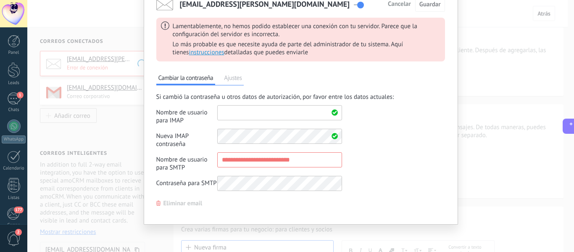
click at [244, 111] on input "shared" at bounding box center [279, 112] width 125 height 15
paste input "**********"
type input "**********"
click at [258, 163] on input "shared" at bounding box center [279, 159] width 125 height 15
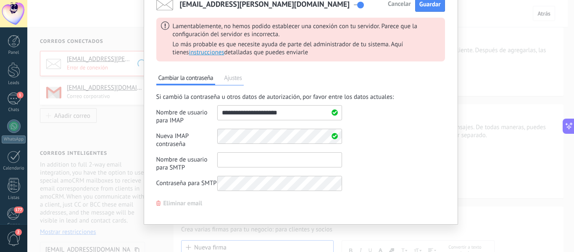
paste input "**********"
type input "**********"
click at [197, 158] on form "Nombre de usuario para IMAP Nueva IMAP contraseña Campos para los datos de auto…" at bounding box center [249, 150] width 186 height 90
click at [232, 217] on div "[EMAIL_ADDRESS][PERSON_NAME][DOMAIN_NAME] Cancelar Guardar Lamentablemente, no …" at bounding box center [301, 103] width 314 height 241
click at [429, 5] on span "Guardar" at bounding box center [429, 4] width 21 height 8
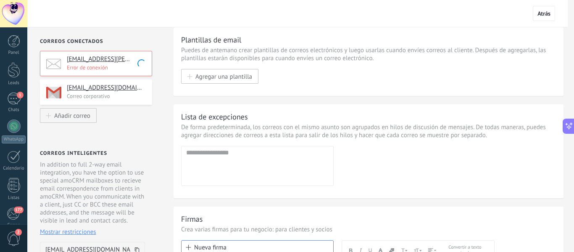
scroll to position [0, 0]
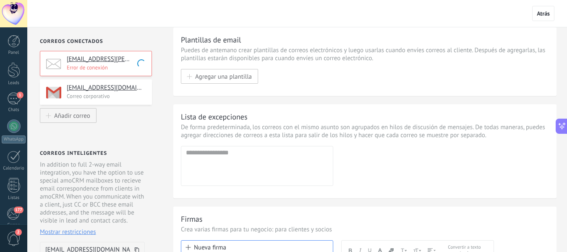
click at [126, 67] on p "Error de conexión" at bounding box center [107, 67] width 80 height 7
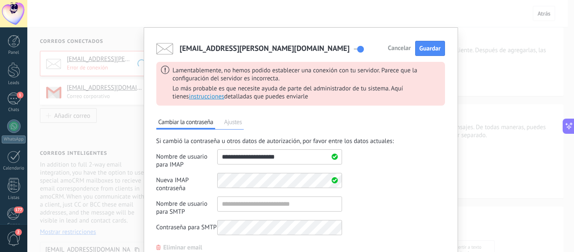
click at [181, 187] on div "Nueva IMAP contraseña Campos para los datos de autorización adicionales" at bounding box center [249, 182] width 186 height 19
click at [235, 204] on input "shared" at bounding box center [279, 203] width 125 height 15
click at [244, 202] on input "shared" at bounding box center [279, 203] width 125 height 15
click at [232, 124] on span "Ajustes" at bounding box center [233, 123] width 22 height 12
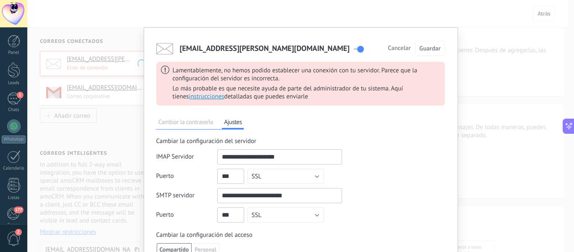
drag, startPoint x: 300, startPoint y: 197, endPoint x: 206, endPoint y: 205, distance: 94.8
click at [206, 205] on form "IMAP Servidor Puerto Sin codificar SSL STARTTLS TLS SSL SMTP servidor Puerto Si…" at bounding box center [249, 187] width 186 height 77
click at [194, 123] on span "Cambiar la contraseña" at bounding box center [185, 123] width 59 height 12
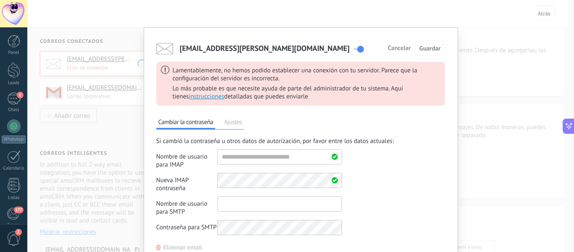
click at [267, 206] on input "shared" at bounding box center [279, 203] width 125 height 15
paste input "**********"
type input "**********"
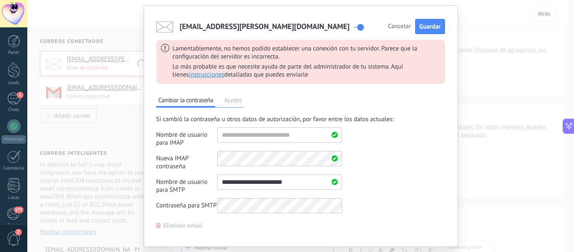
scroll to position [42, 0]
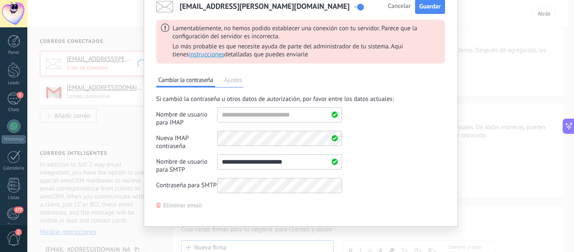
click at [236, 215] on div "[EMAIL_ADDRESS][PERSON_NAME][DOMAIN_NAME] Cancelar Guardar Lamentablemente, no …" at bounding box center [301, 105] width 314 height 241
click at [433, 8] on span "Guardar" at bounding box center [429, 7] width 21 height 8
click at [240, 113] on input "shared" at bounding box center [279, 114] width 125 height 15
type input "**********"
click at [207, 144] on div "Nueva IMAP contraseña Campos para los datos de autorización adicionales" at bounding box center [249, 140] width 186 height 19
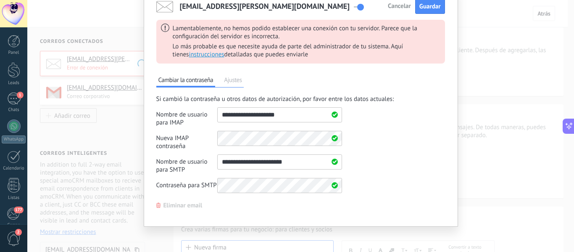
click at [233, 205] on div "Cambiar la contraseña Ajustes Si cambió la contraseña u otros datos de autoriza…" at bounding box center [300, 140] width 288 height 137
click at [424, 5] on span "Guardar" at bounding box center [429, 7] width 21 height 8
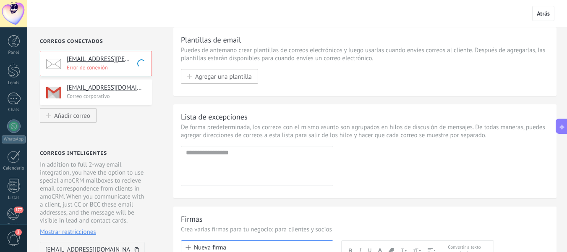
click at [121, 68] on p "Error de conexión" at bounding box center [107, 67] width 80 height 7
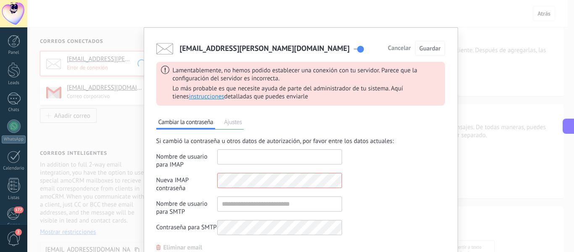
type input "**********"
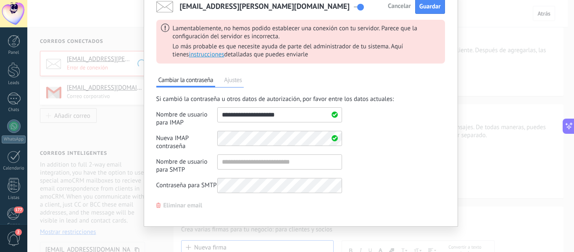
scroll to position [44, 0]
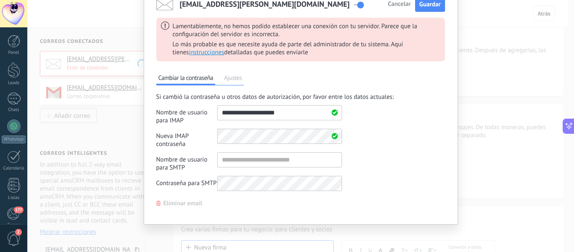
click at [235, 80] on span "Ajustes" at bounding box center [233, 79] width 22 height 12
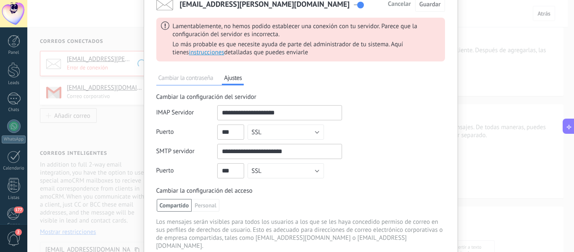
click at [191, 81] on span "Cambiar la contraseña" at bounding box center [185, 79] width 59 height 12
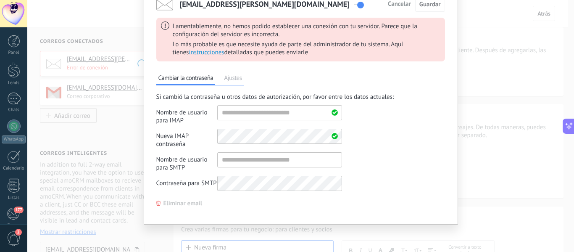
click at [232, 79] on span "Ajustes" at bounding box center [233, 79] width 22 height 12
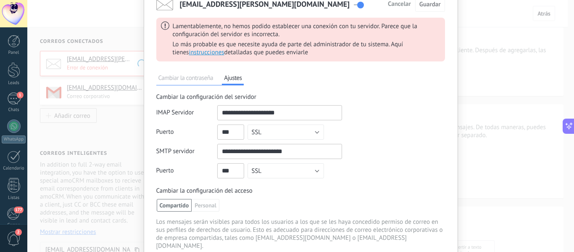
click at [121, 61] on div "[EMAIL_ADDRESS][PERSON_NAME][DOMAIN_NAME] Cancelar Guardar Lamentablemente, no …" at bounding box center [300, 126] width 546 height 252
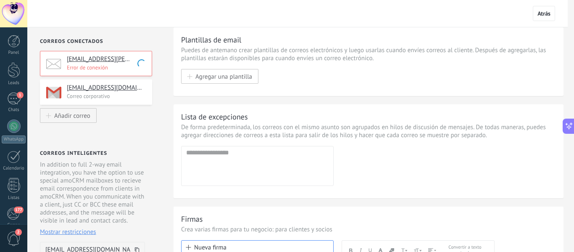
scroll to position [0, 0]
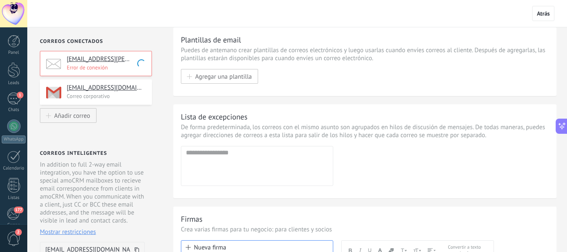
click at [116, 60] on h4 "[EMAIL_ADDRESS][PERSON_NAME][DOMAIN_NAME]" at bounding box center [106, 59] width 79 height 8
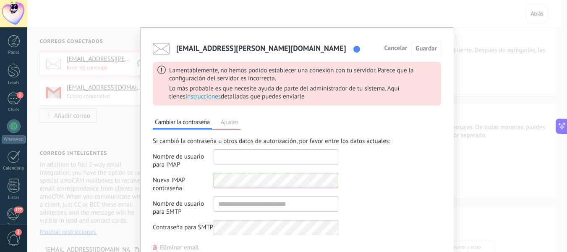
type input "**********"
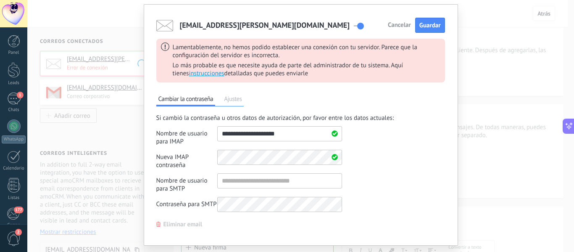
scroll to position [44, 0]
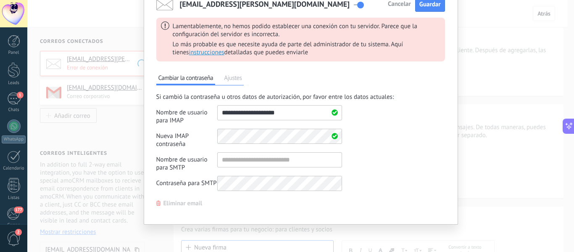
click at [180, 205] on span "Eliminar email" at bounding box center [182, 203] width 39 height 6
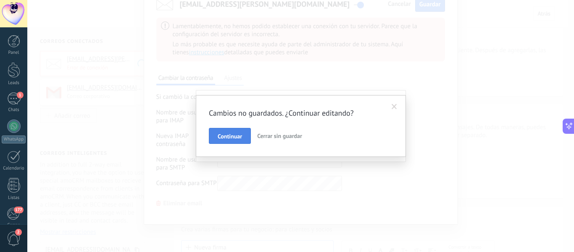
click at [239, 139] on span "Continuar" at bounding box center [230, 136] width 24 height 6
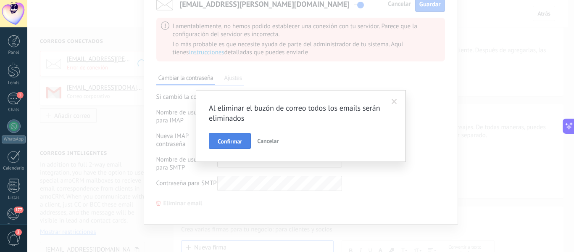
click at [241, 142] on span "Confirmar" at bounding box center [230, 141] width 24 height 6
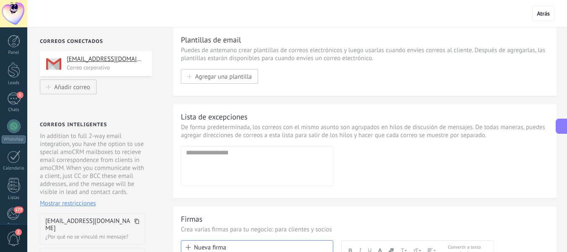
click at [123, 73] on div "[EMAIL_ADDRESS][DOMAIN_NAME] Correo corporativo" at bounding box center [96, 63] width 112 height 25
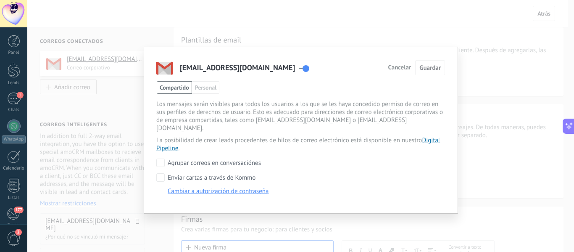
click at [404, 70] on span "Cancelar" at bounding box center [399, 68] width 23 height 6
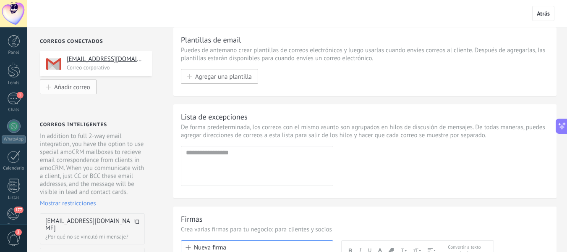
click at [79, 87] on span "Añadir correo" at bounding box center [72, 86] width 36 height 7
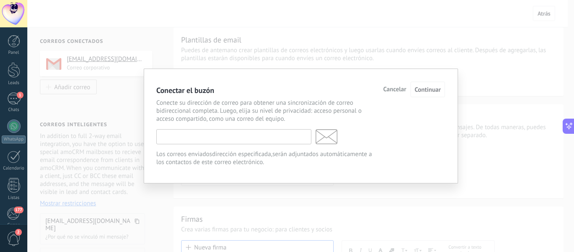
click at [253, 139] on input "text" at bounding box center [233, 136] width 155 height 15
click at [192, 137] on input "**********" at bounding box center [233, 136] width 155 height 15
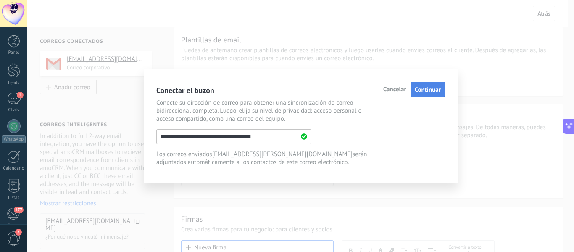
type input "**********"
click at [440, 87] on span "Continuar" at bounding box center [427, 90] width 26 height 8
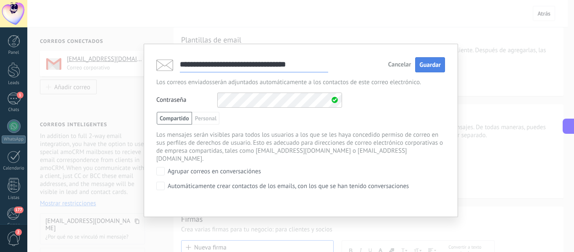
click at [431, 70] on button "Guardar" at bounding box center [430, 65] width 30 height 16
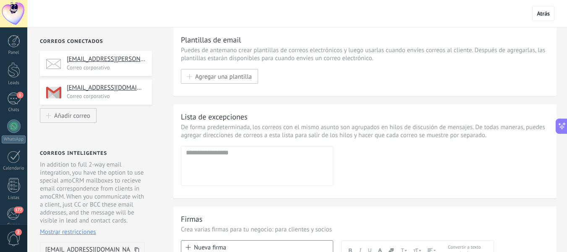
click at [147, 73] on div "[EMAIL_ADDRESS][PERSON_NAME][DOMAIN_NAME] Correo corporativo" at bounding box center [96, 63] width 112 height 25
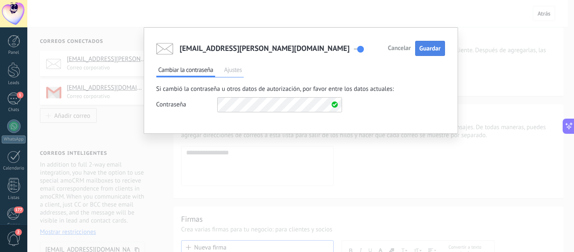
click at [436, 47] on span "Guardar" at bounding box center [429, 49] width 21 height 8
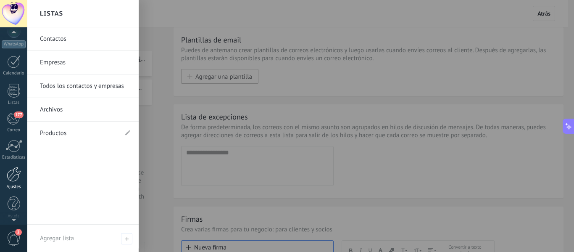
scroll to position [98, 0]
click at [15, 233] on span "2" at bounding box center [18, 231] width 7 height 7
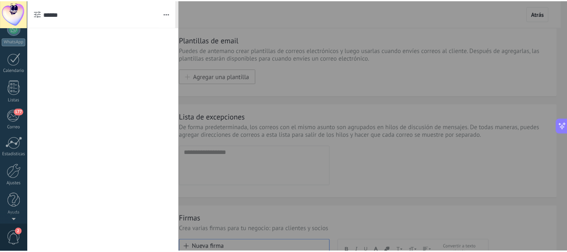
scroll to position [0, 0]
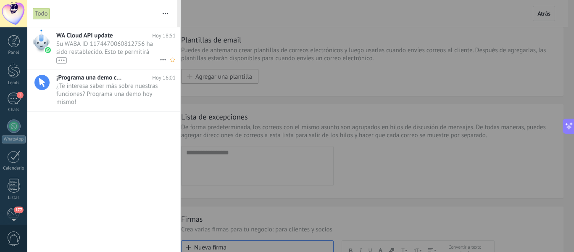
click at [116, 53] on span "Su WABA ID 1174470060812756 ha sido restablecido. Esto te permitirá continuar e…" at bounding box center [107, 52] width 103 height 24
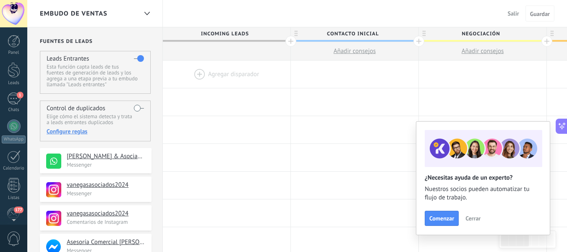
click at [134, 108] on label at bounding box center [139, 107] width 10 height 13
click at [14, 42] on div at bounding box center [14, 41] width 13 height 13
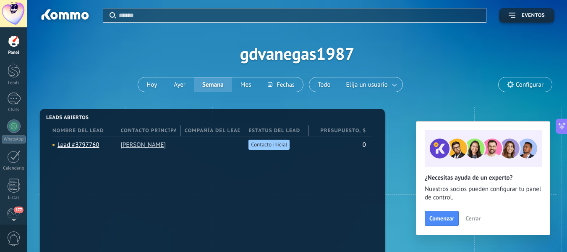
click at [17, 10] on div at bounding box center [13, 13] width 27 height 27
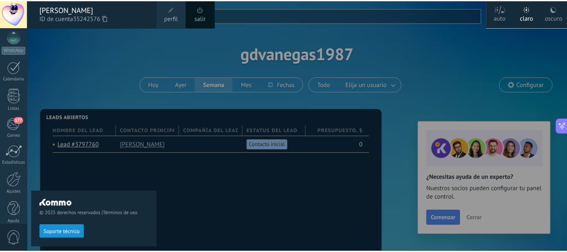
scroll to position [98, 0]
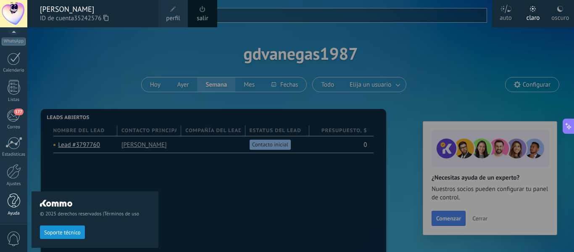
click at [14, 200] on div at bounding box center [14, 200] width 13 height 15
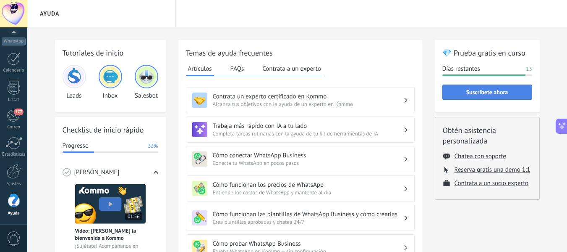
click at [513, 91] on span "Suscríbete ahora" at bounding box center [487, 92] width 81 height 6
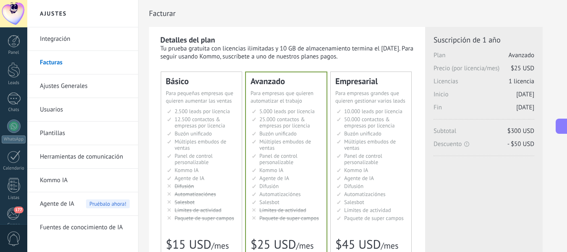
click at [87, 108] on link "Usuarios" at bounding box center [85, 110] width 90 height 24
